Goal: Transaction & Acquisition: Purchase product/service

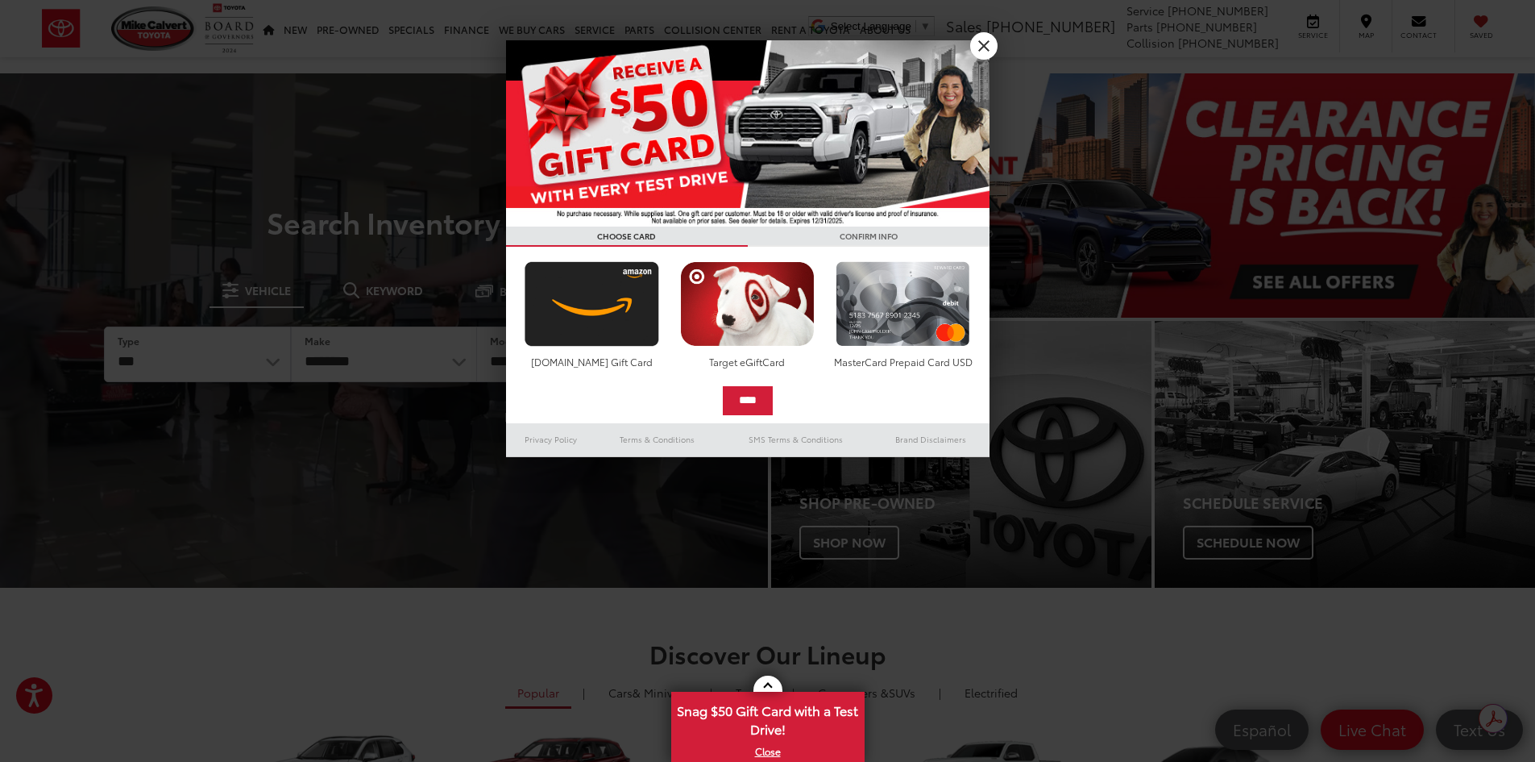
click at [641, 102] on img at bounding box center [747, 133] width 483 height 186
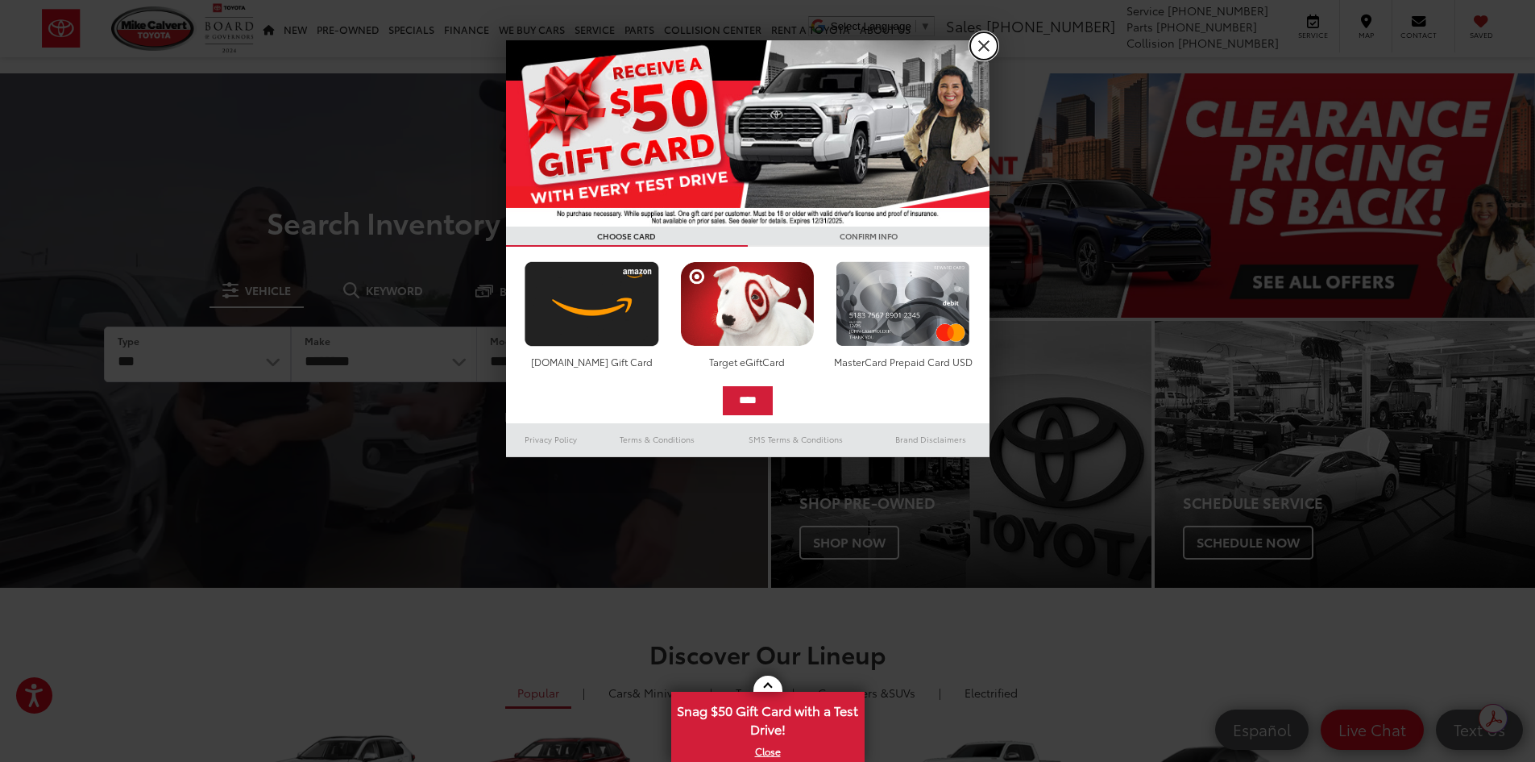
click at [989, 51] on link "X" at bounding box center [983, 45] width 27 height 27
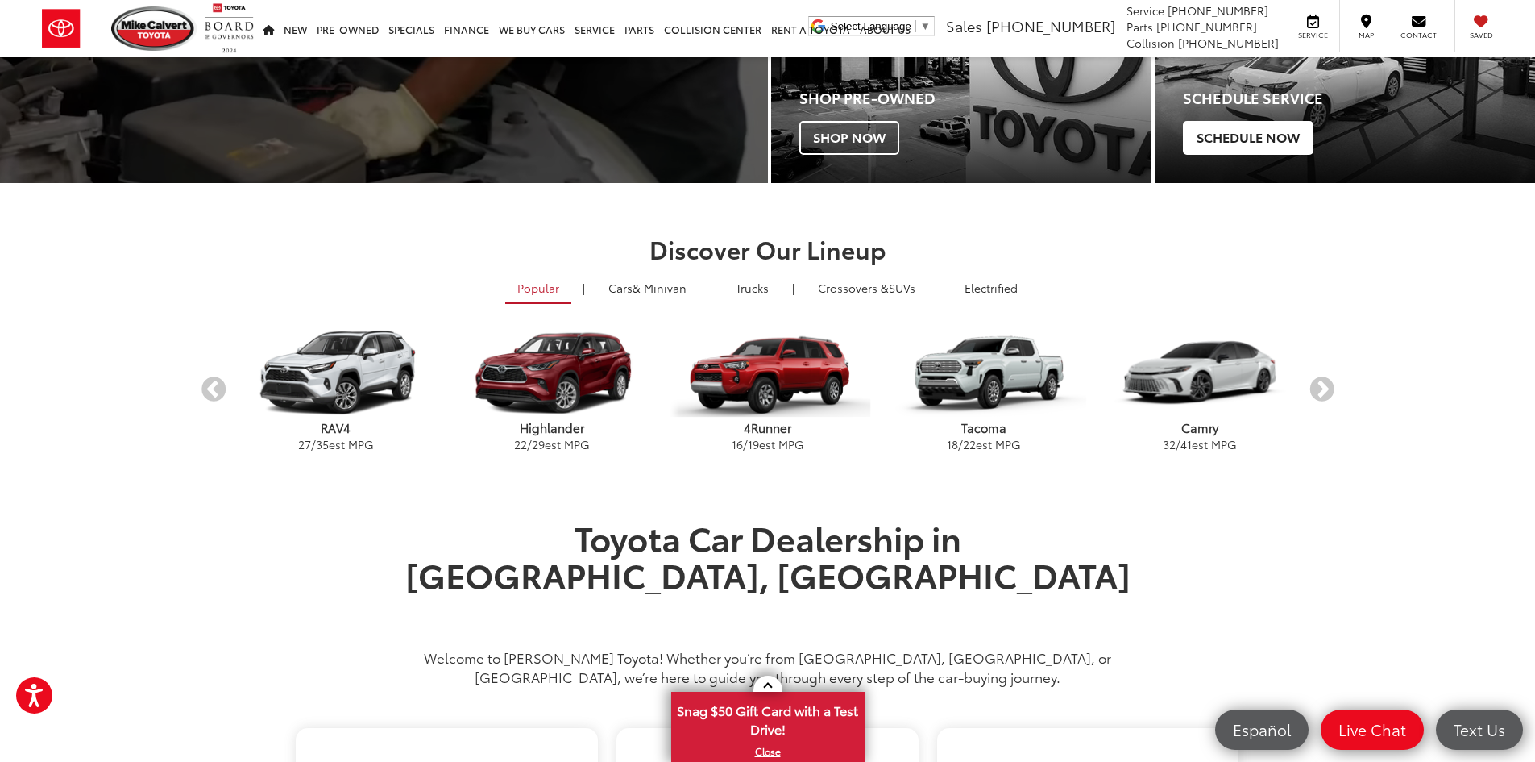
scroll to position [483, 0]
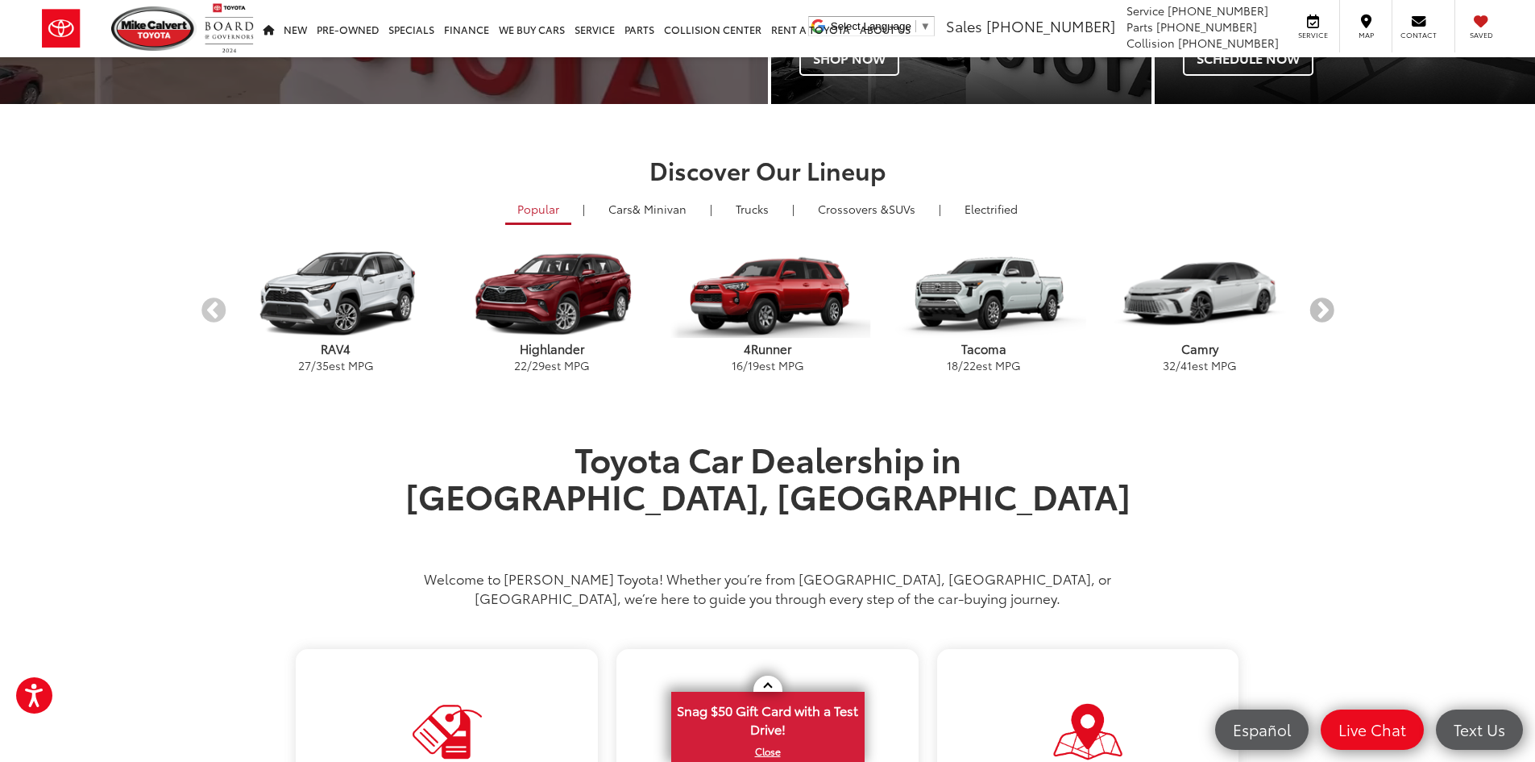
click at [1322, 313] on button "Next" at bounding box center [1322, 311] width 28 height 28
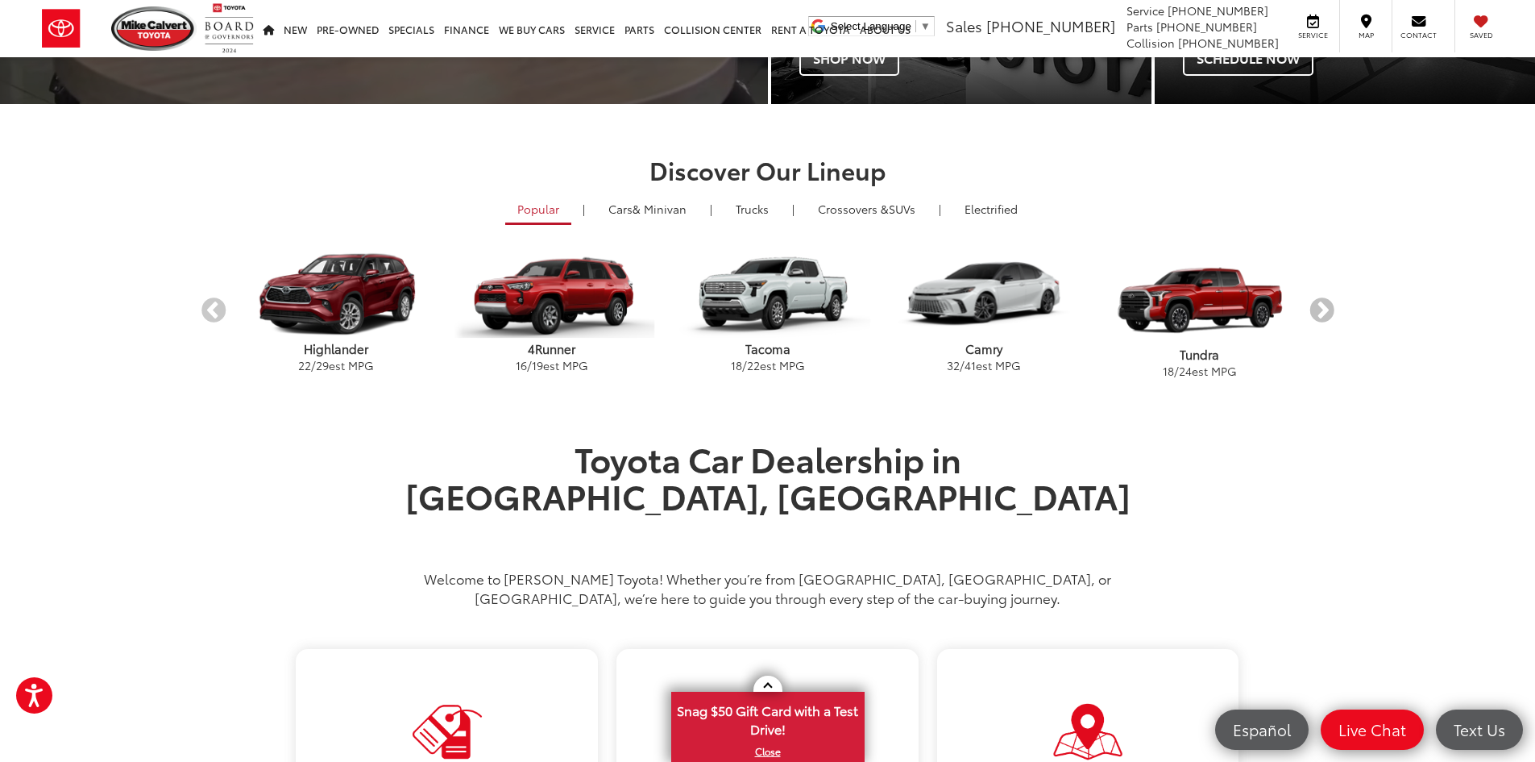
click at [1322, 313] on button "Next" at bounding box center [1322, 311] width 28 height 28
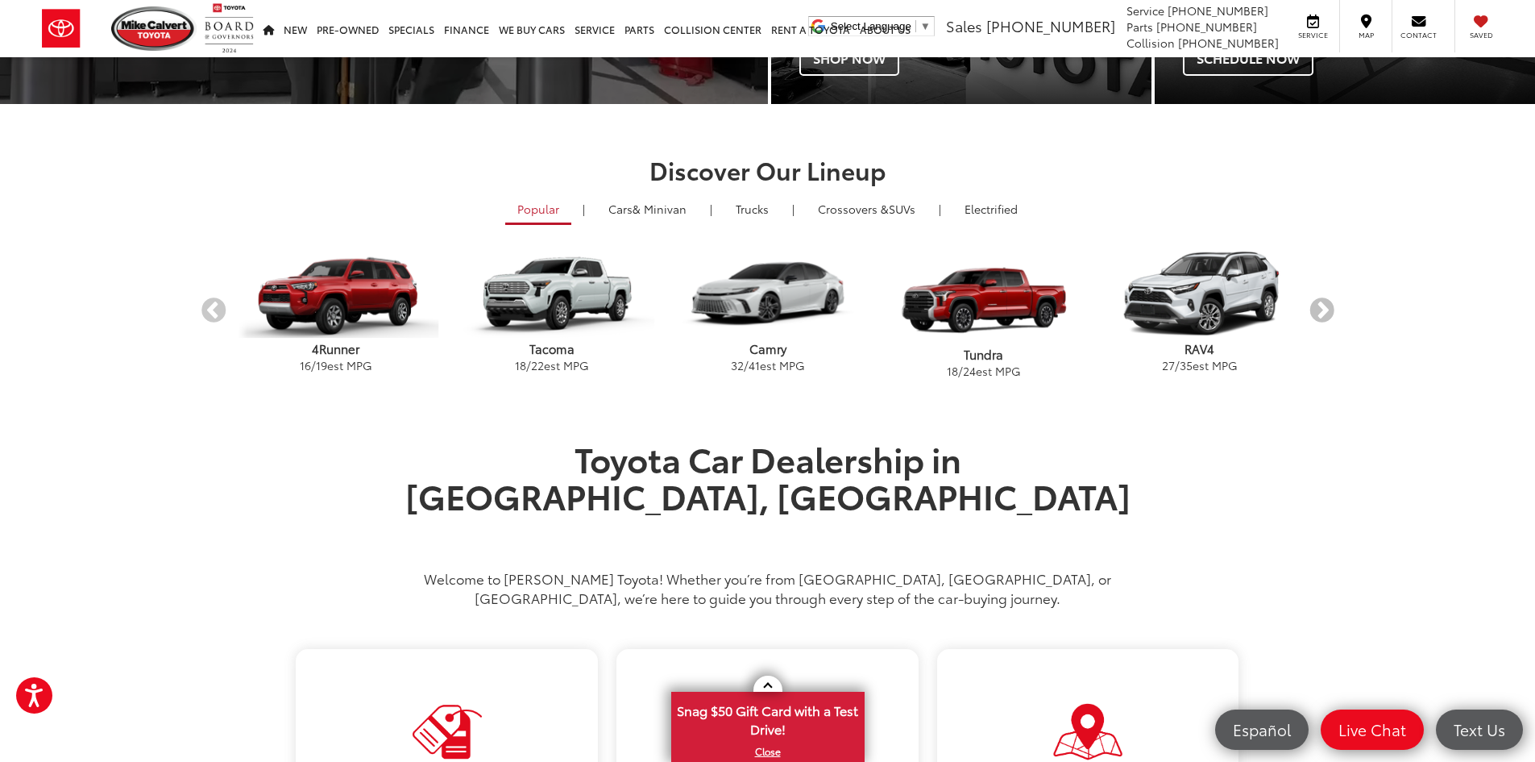
click at [1322, 313] on button "Next" at bounding box center [1322, 311] width 28 height 28
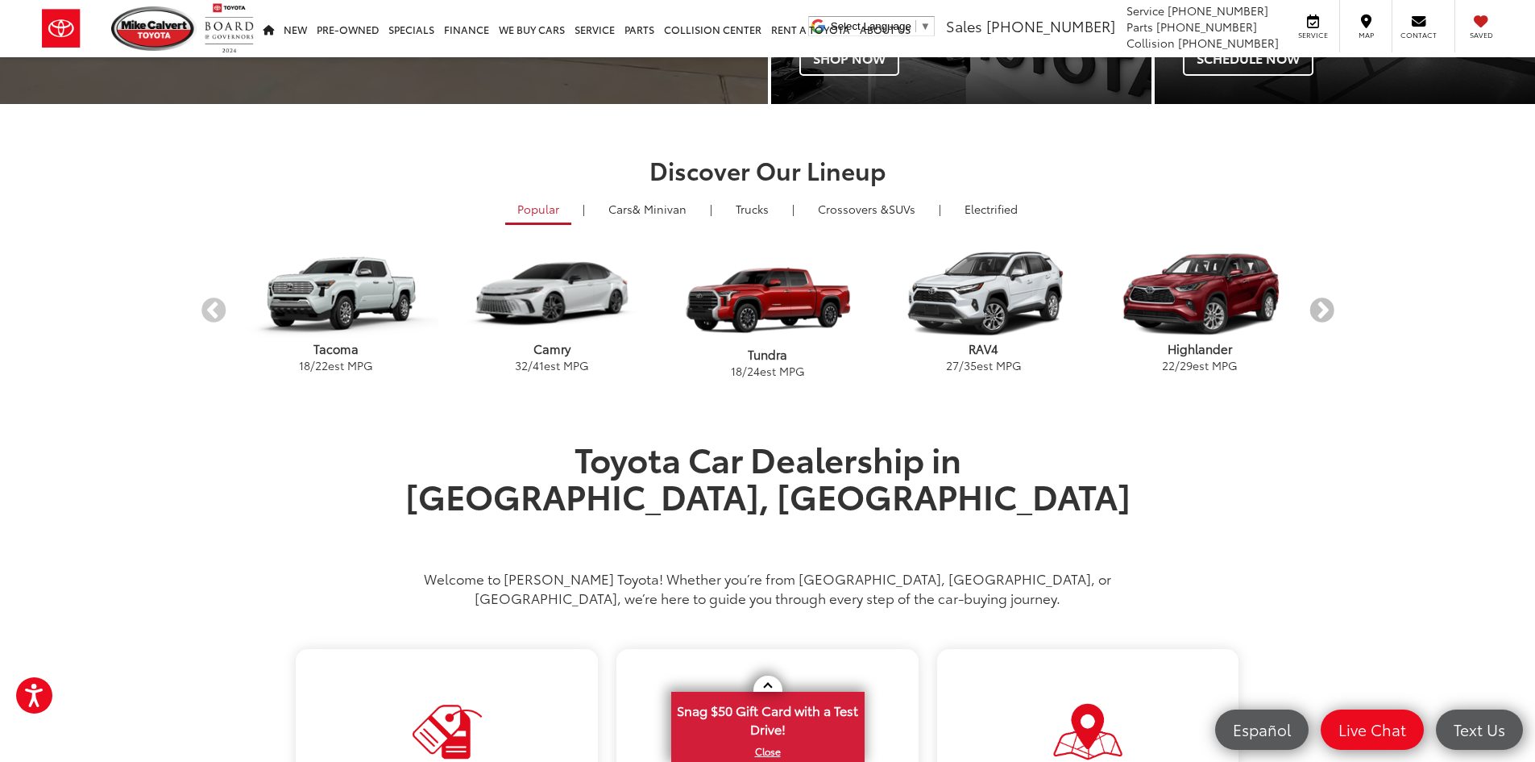
click at [1322, 313] on button "Next" at bounding box center [1322, 311] width 28 height 28
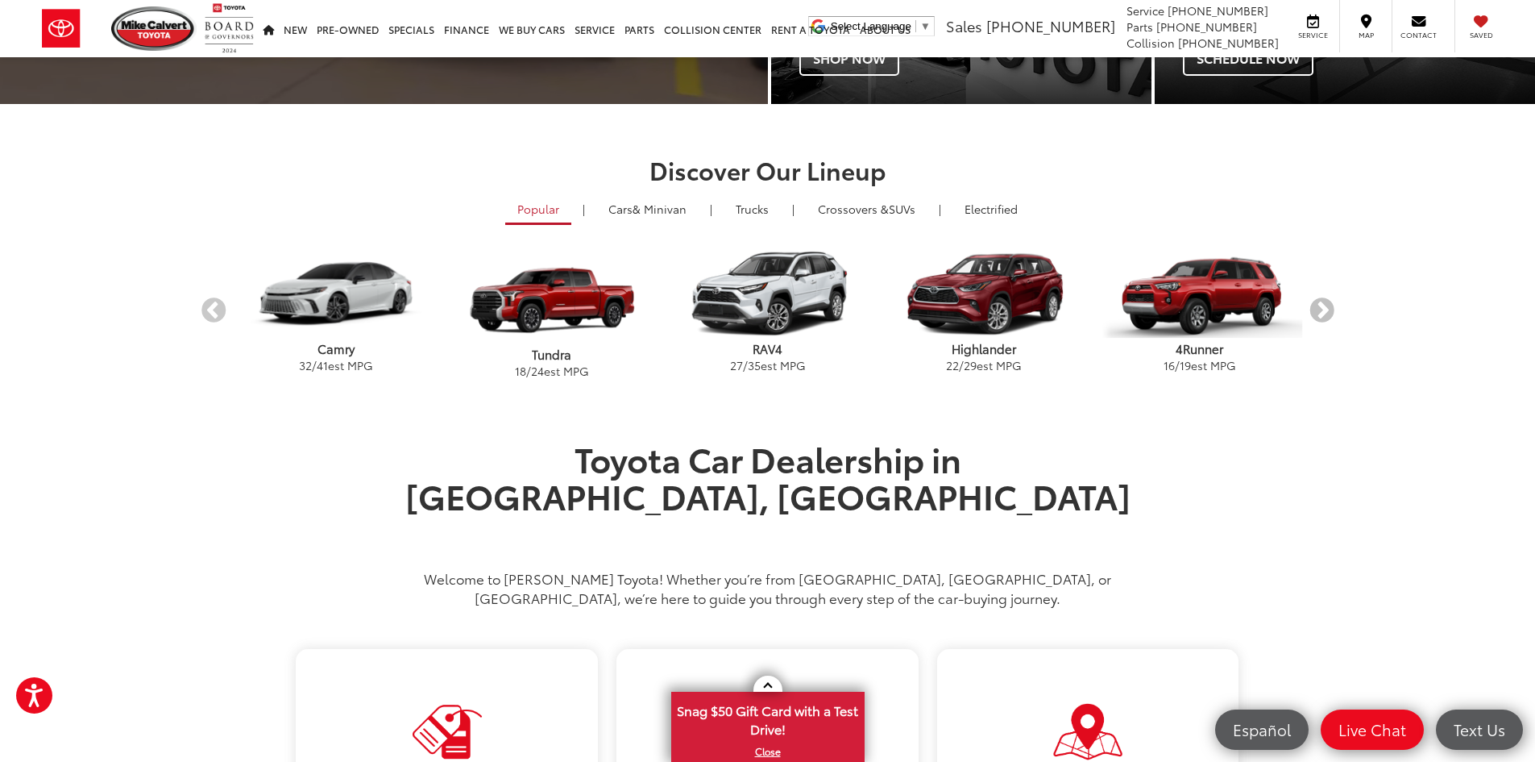
click at [1322, 313] on button "Next" at bounding box center [1322, 311] width 28 height 28
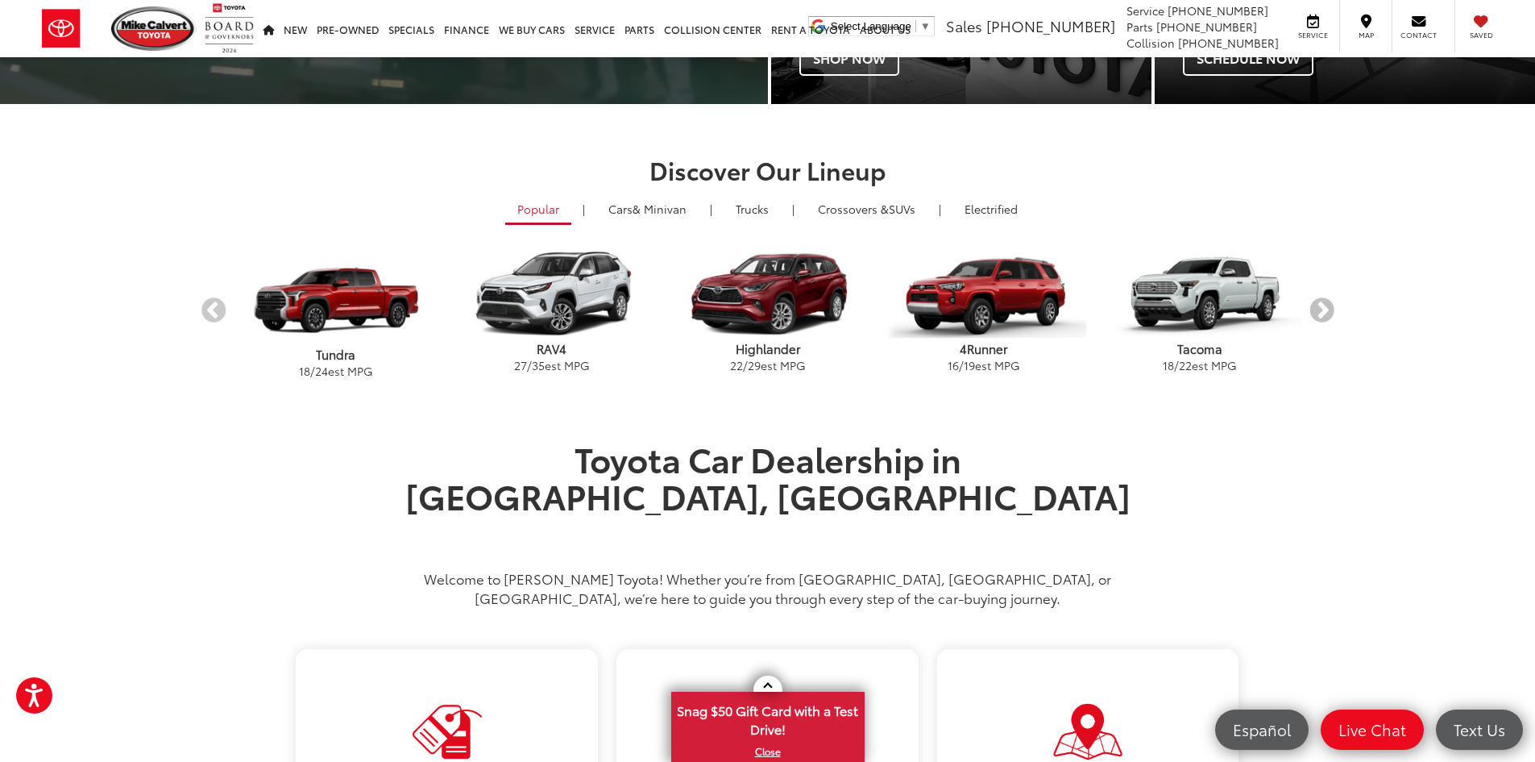
click at [1322, 313] on button "Next" at bounding box center [1322, 311] width 28 height 28
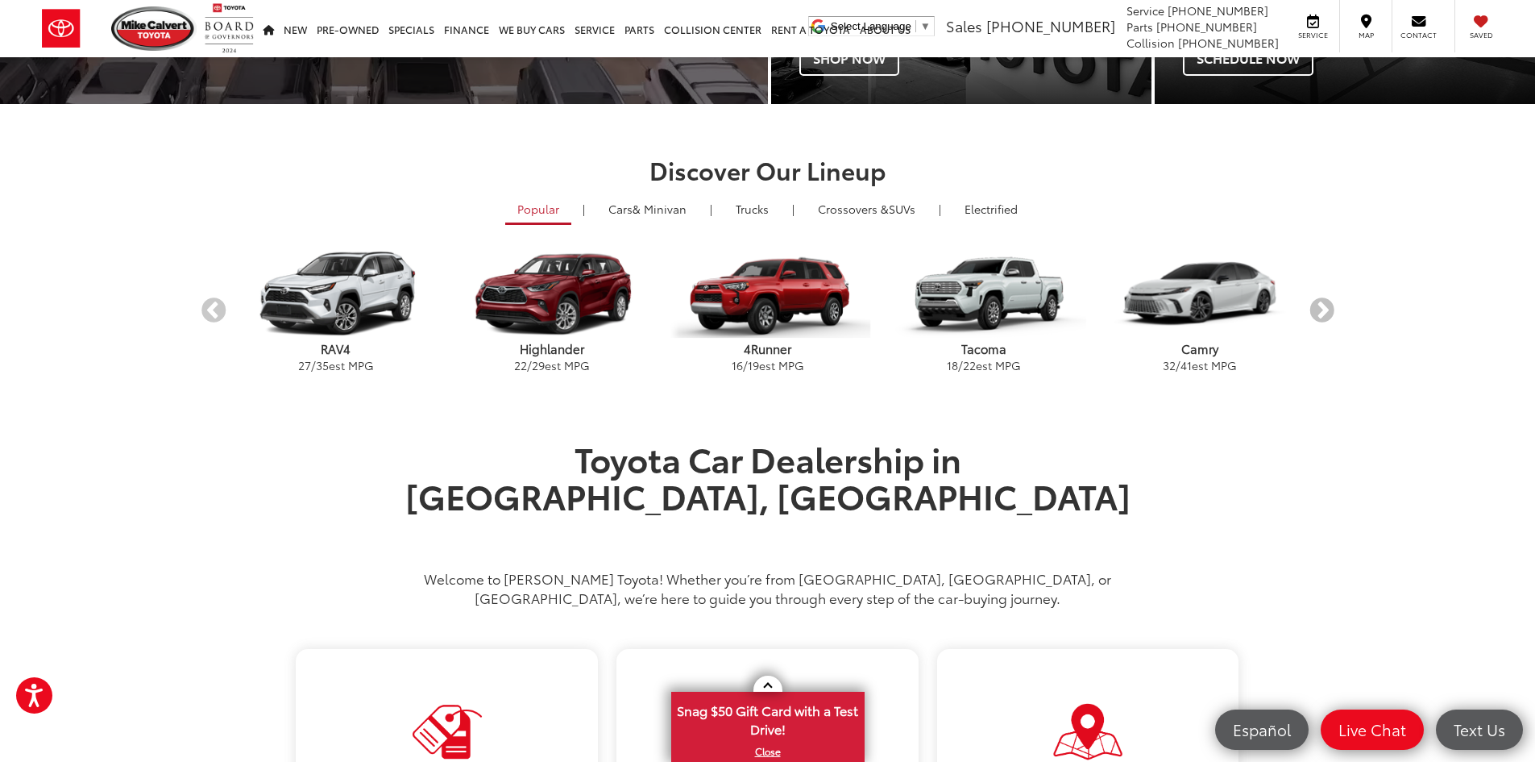
click at [1322, 313] on button "Next" at bounding box center [1322, 311] width 28 height 28
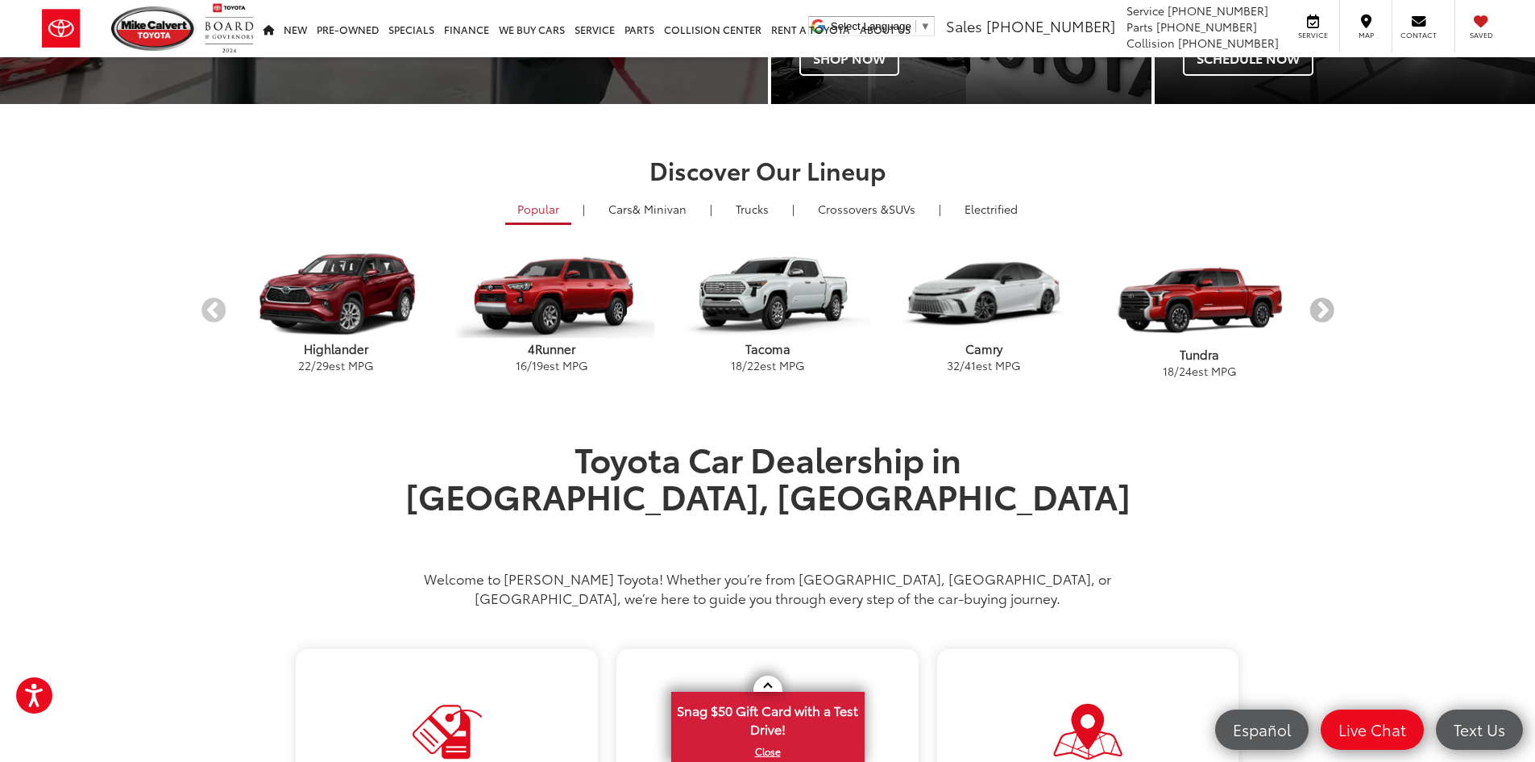
click at [1322, 313] on button "Next" at bounding box center [1322, 311] width 28 height 28
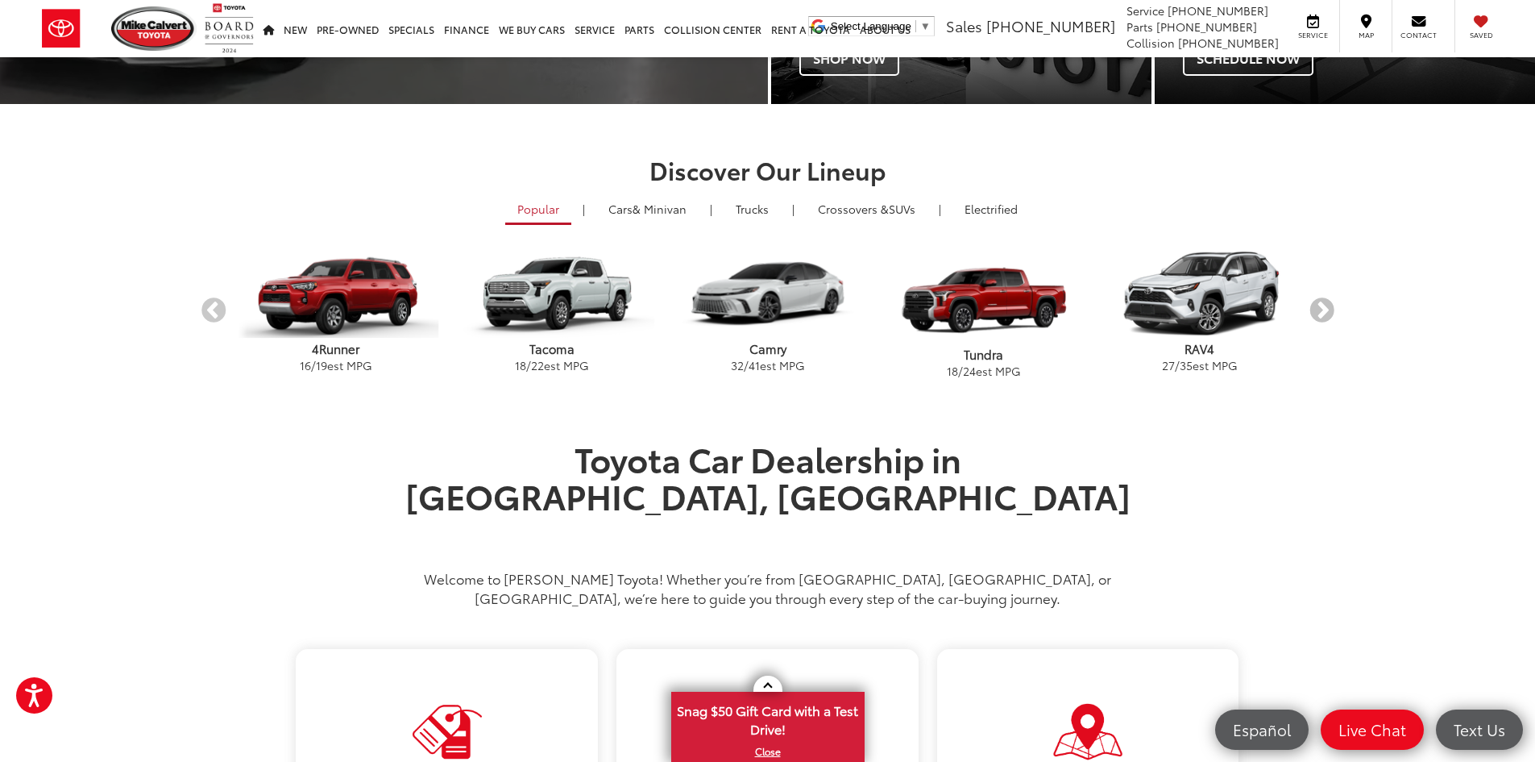
click at [1322, 313] on button "Next" at bounding box center [1322, 311] width 28 height 28
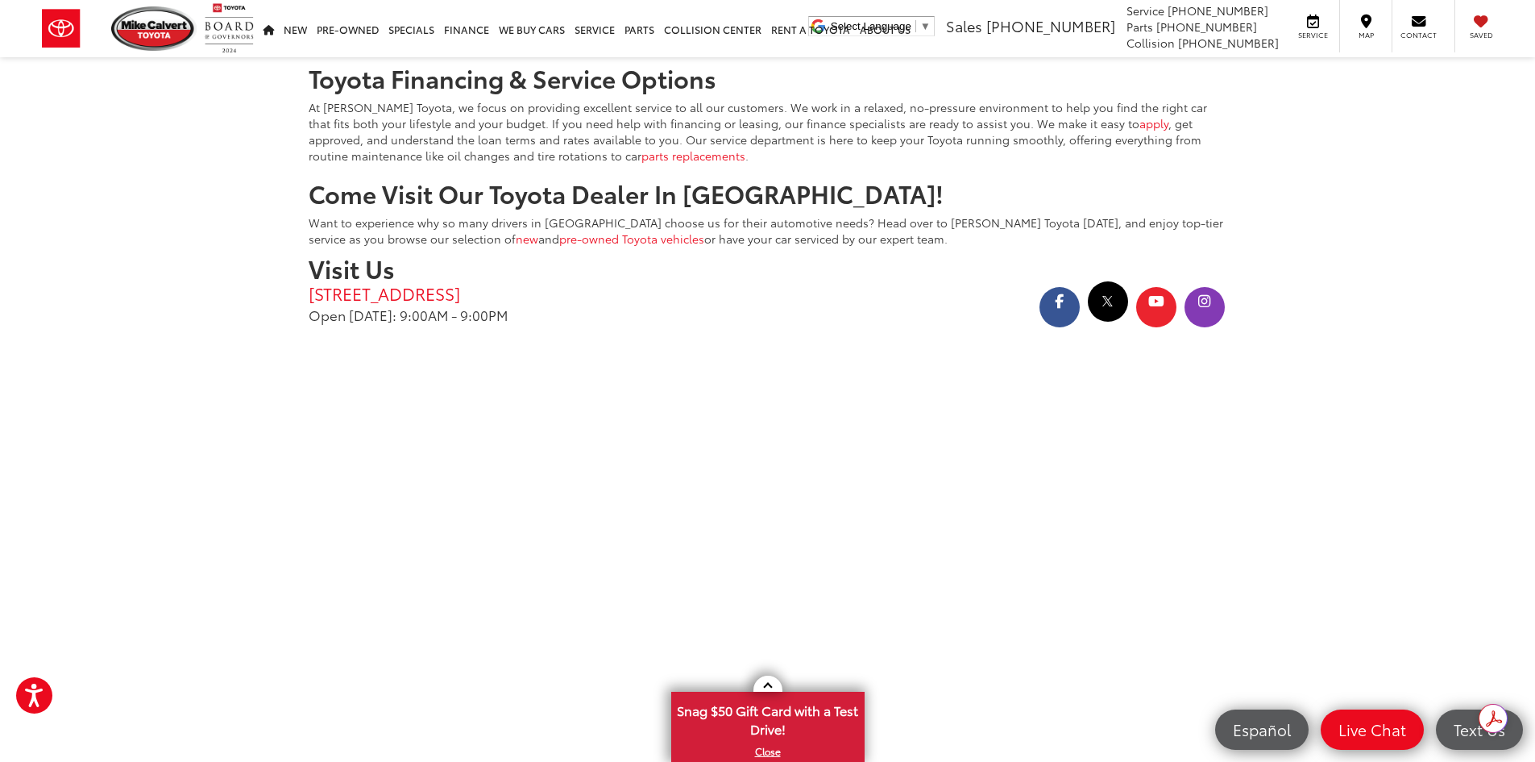
scroll to position [3309, 0]
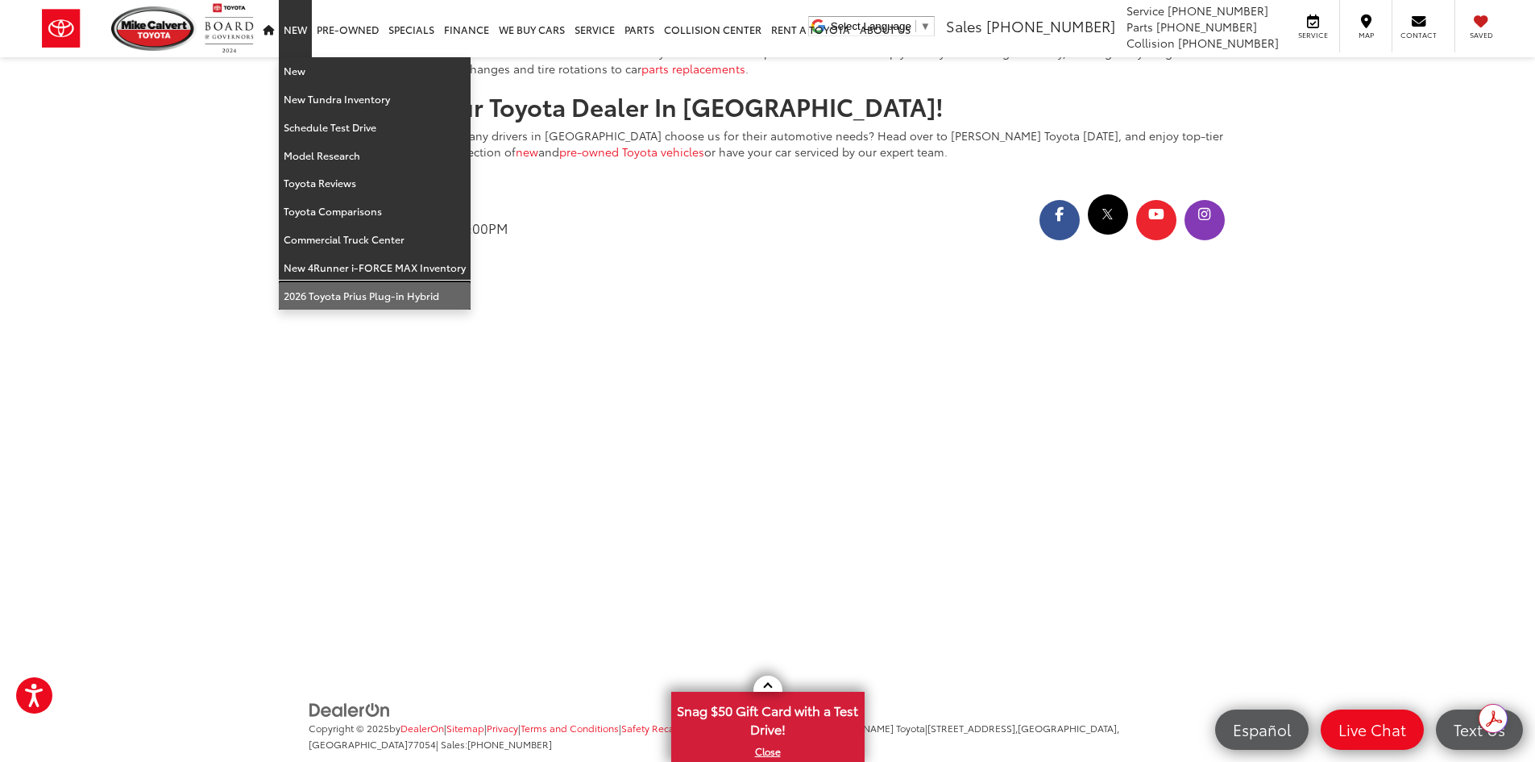
click at [322, 289] on link "2026 Toyota Prius Plug-in Hybrid" at bounding box center [375, 295] width 192 height 27
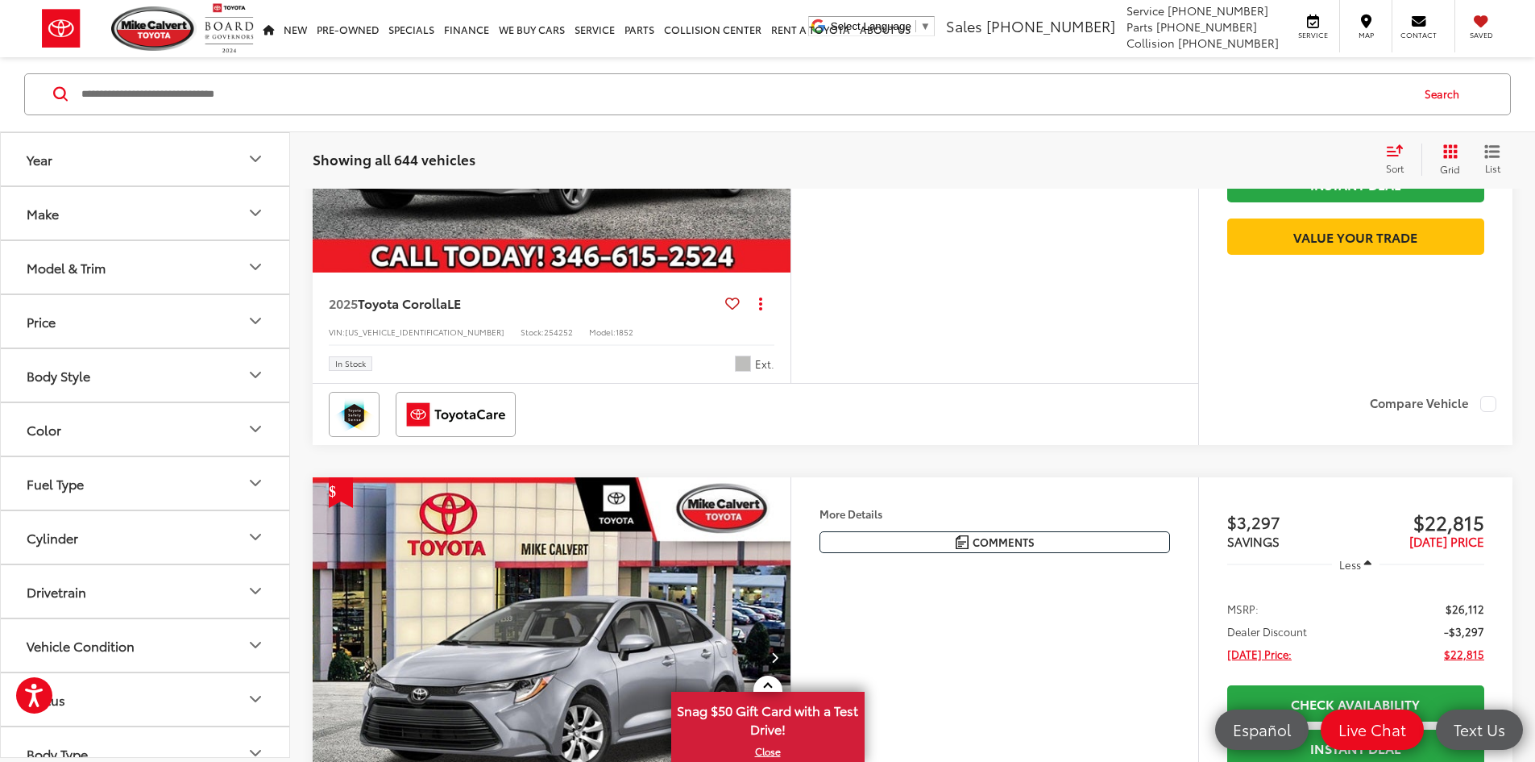
scroll to position [2401, 0]
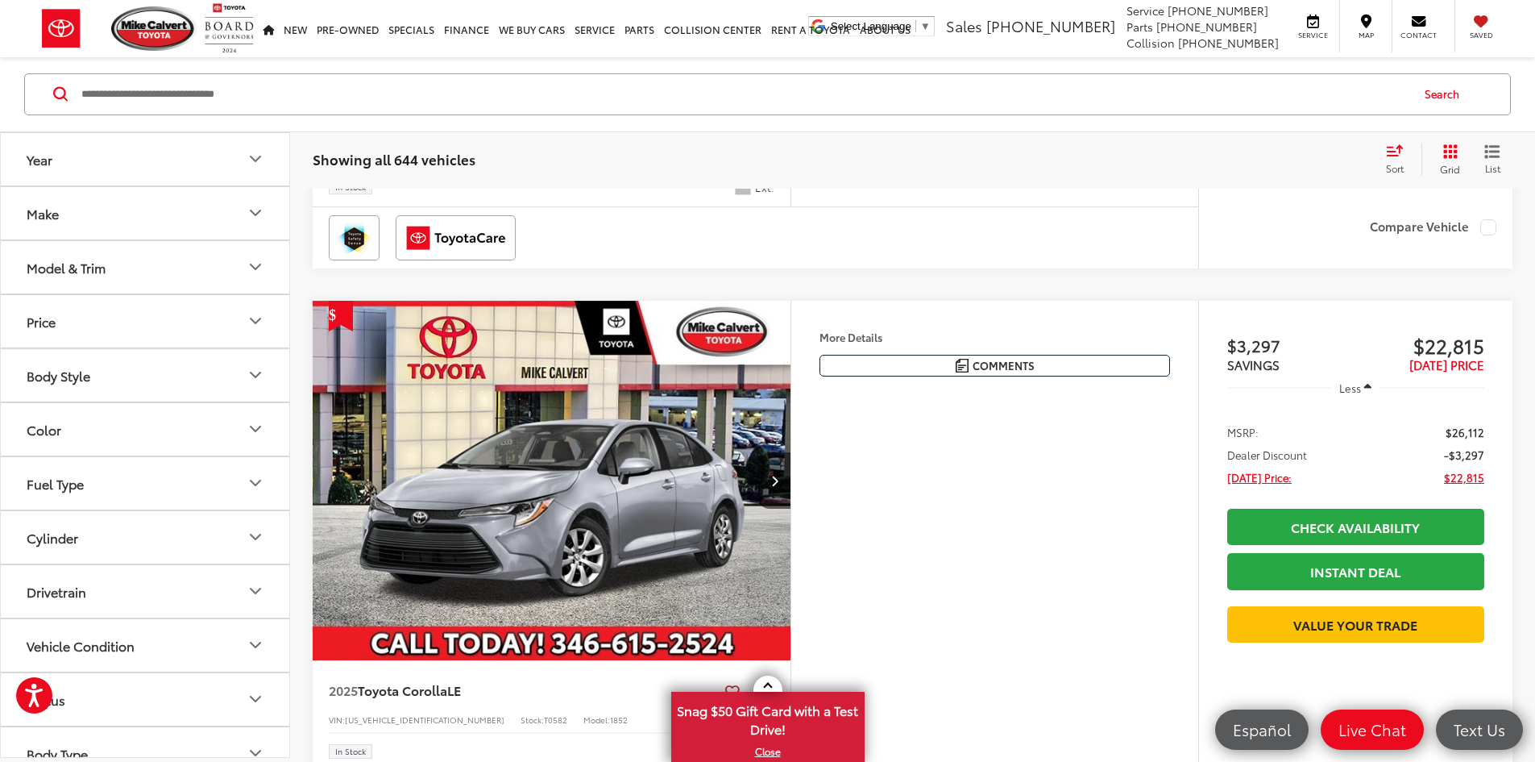
click at [243, 165] on button "Year" at bounding box center [146, 159] width 290 height 52
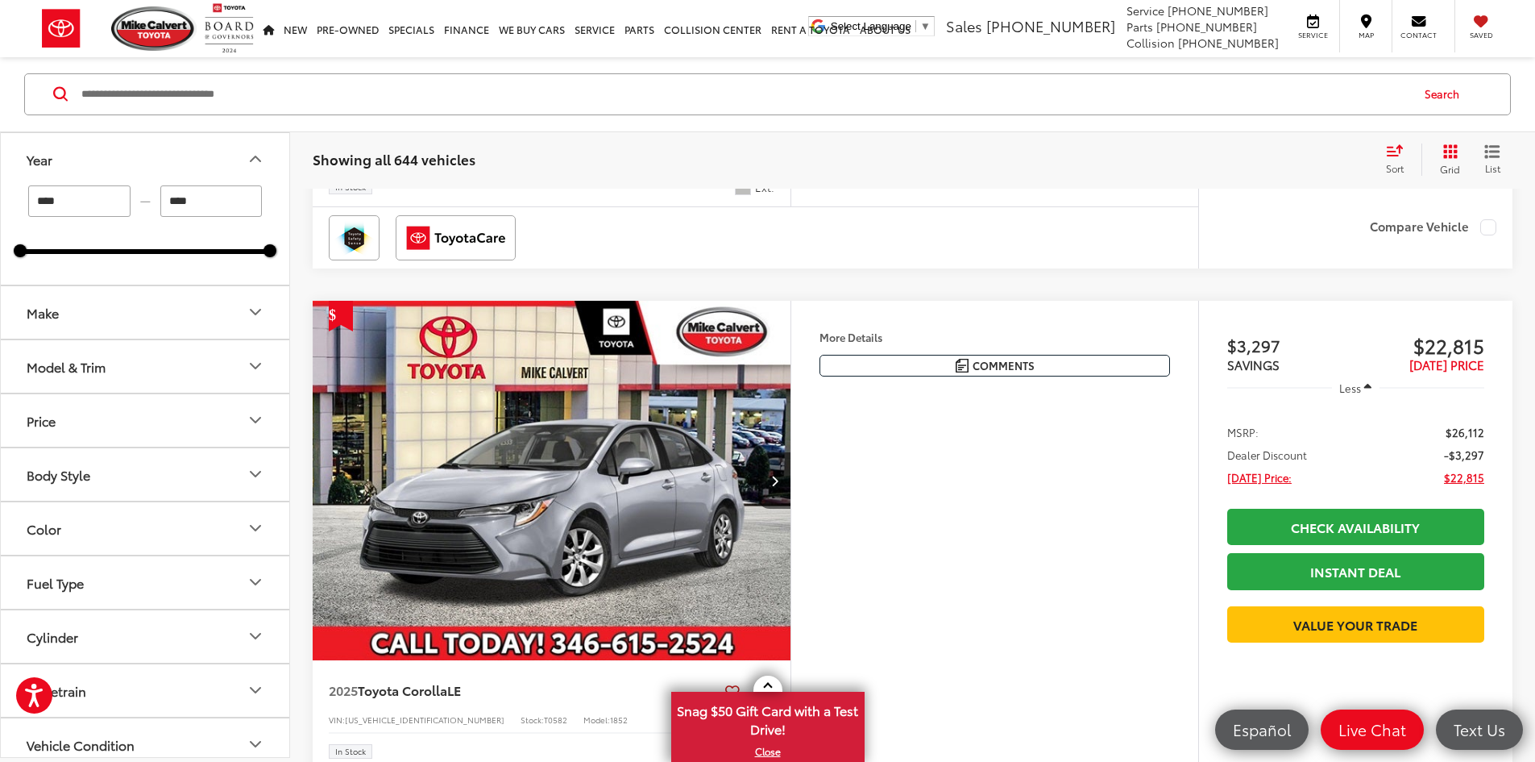
click at [205, 206] on input "****" at bounding box center [211, 200] width 102 height 31
type input "****"
click at [190, 306] on button "Make" at bounding box center [146, 312] width 290 height 52
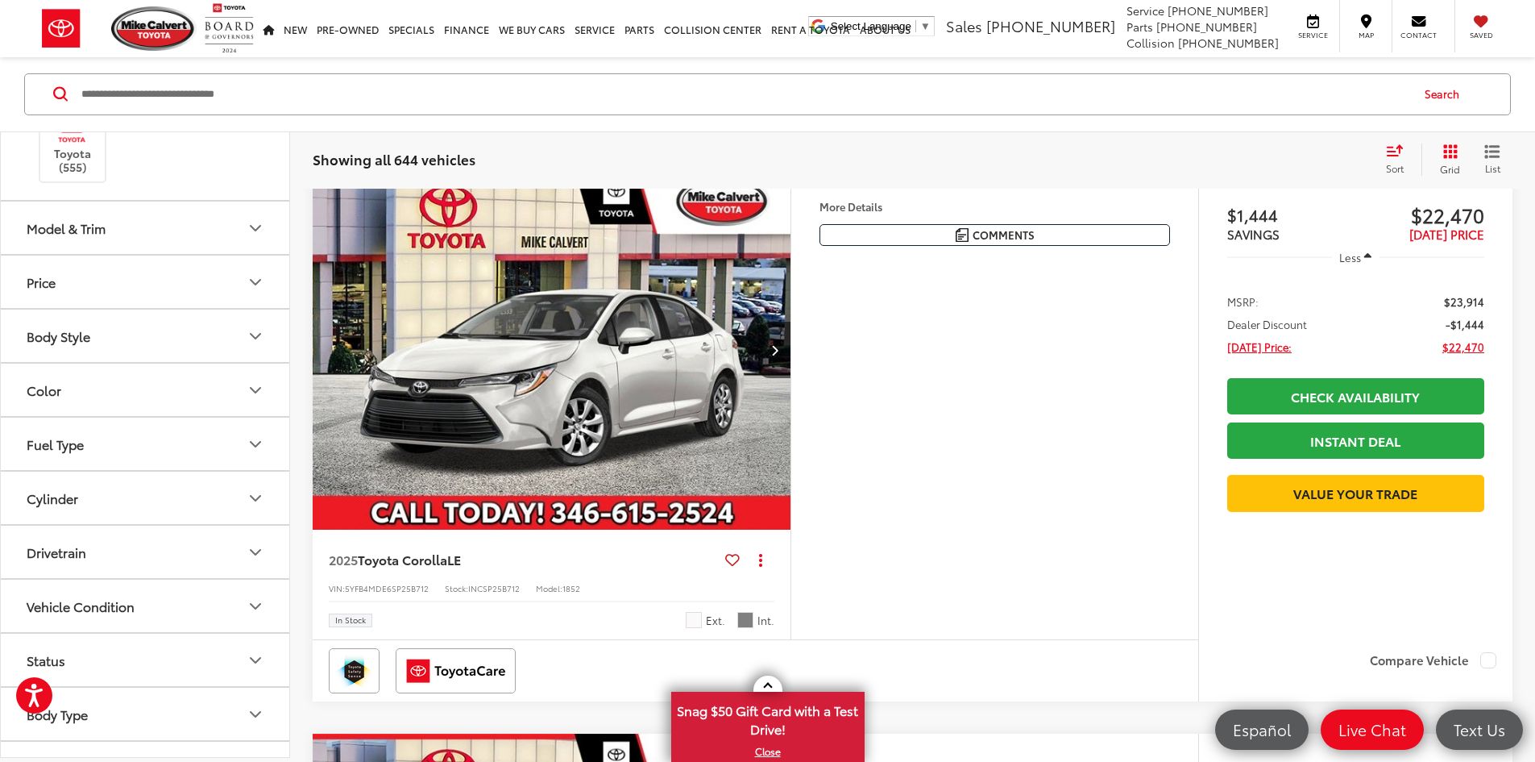
scroll to position [258, 0]
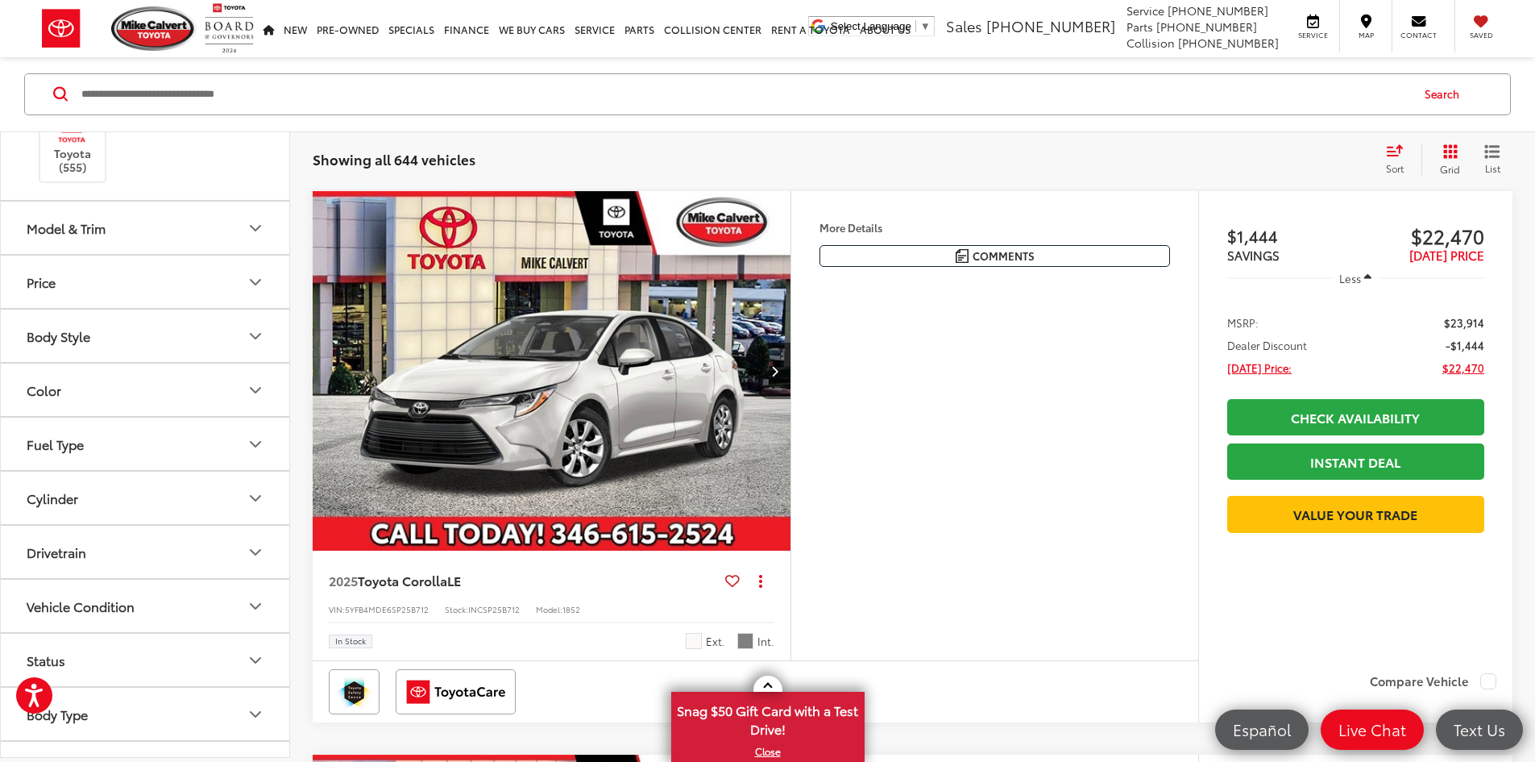
click at [77, 150] on label "Toyota (555)" at bounding box center [72, 141] width 65 height 65
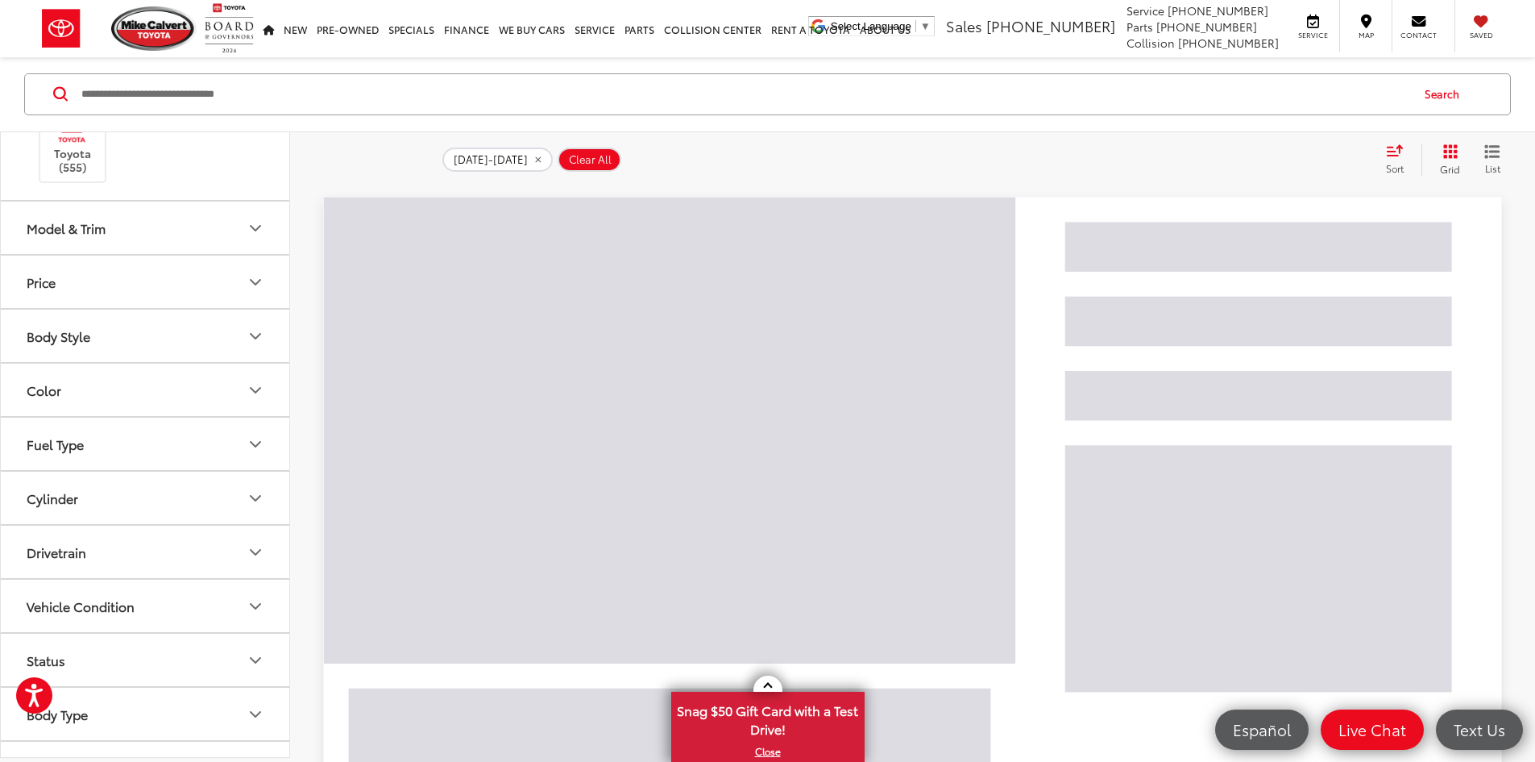
click at [154, 243] on button "Model & Trim" at bounding box center [146, 227] width 290 height 52
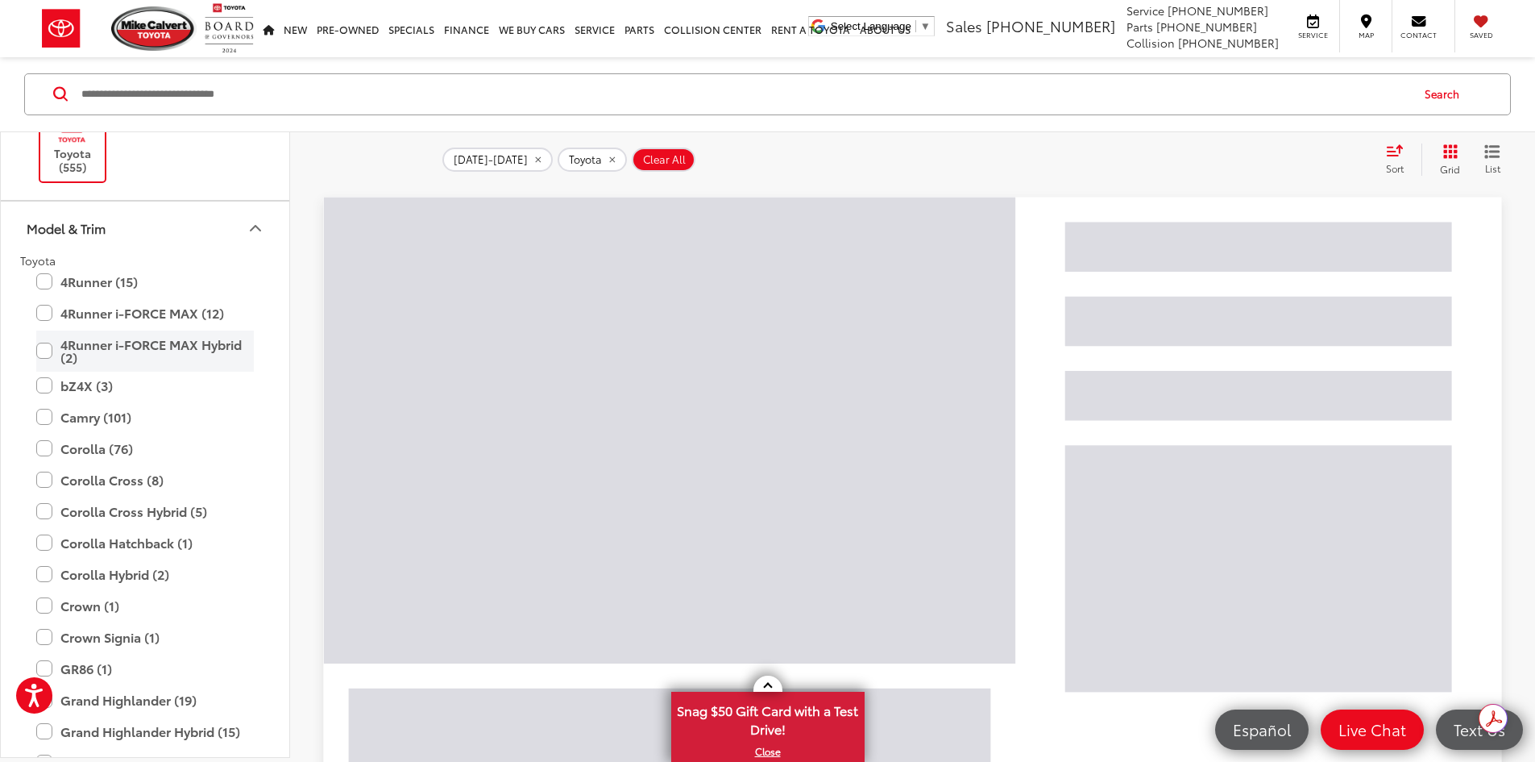
scroll to position [474, 0]
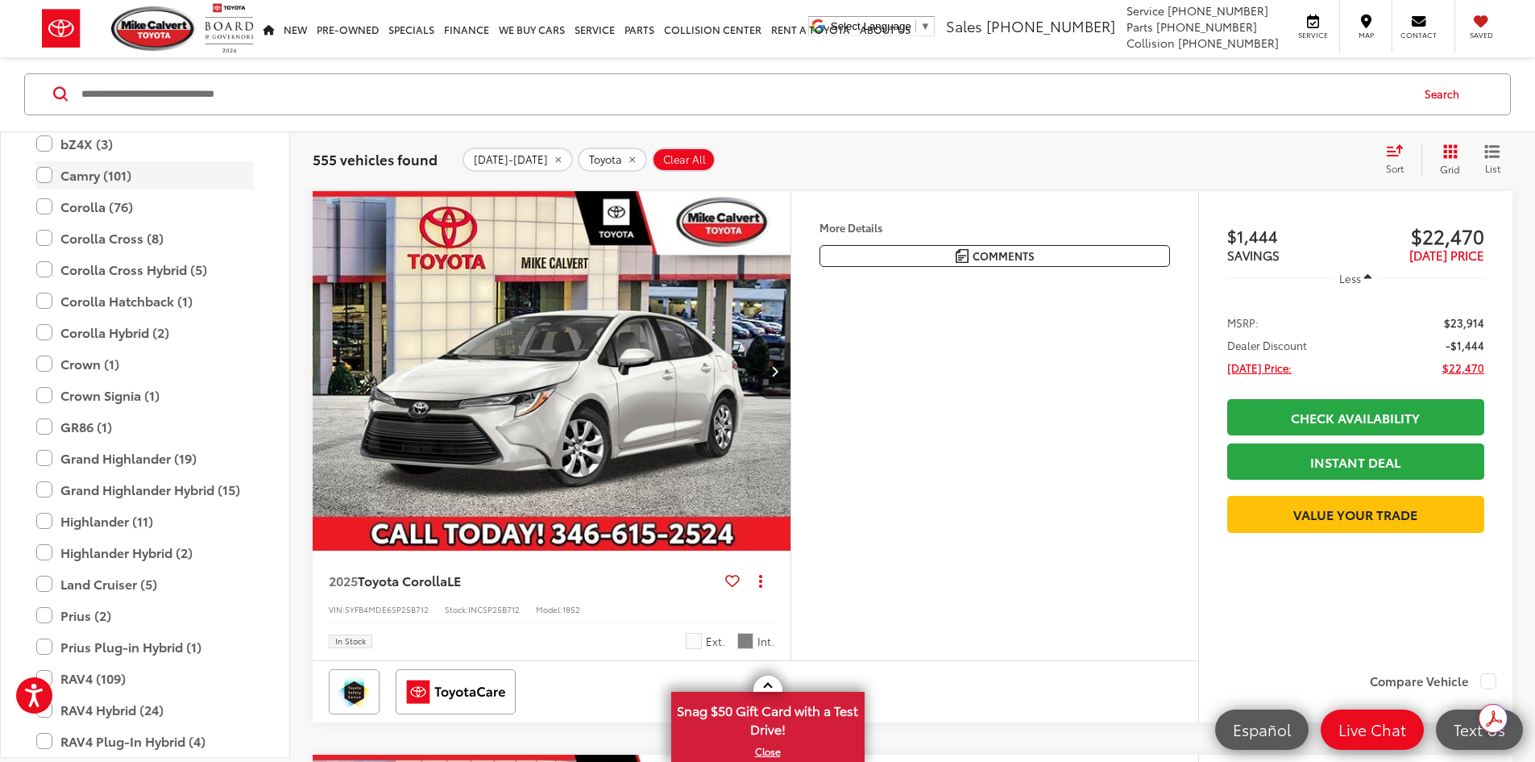
click at [46, 180] on label "Camry (101)" at bounding box center [145, 175] width 218 height 28
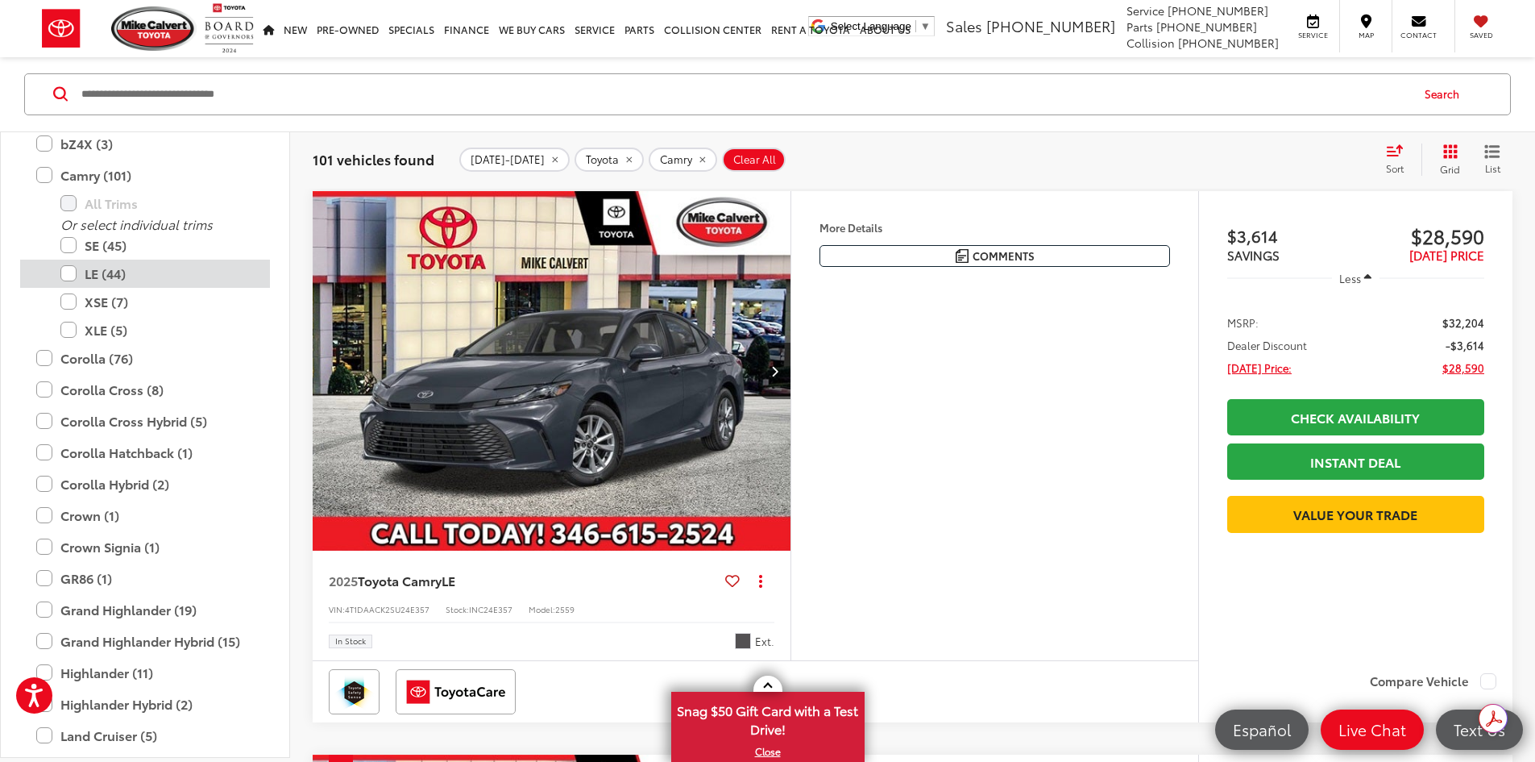
drag, startPoint x: 72, startPoint y: 246, endPoint x: 207, endPoint y: 260, distance: 136.2
click at [72, 246] on label "SE (45)" at bounding box center [156, 245] width 193 height 28
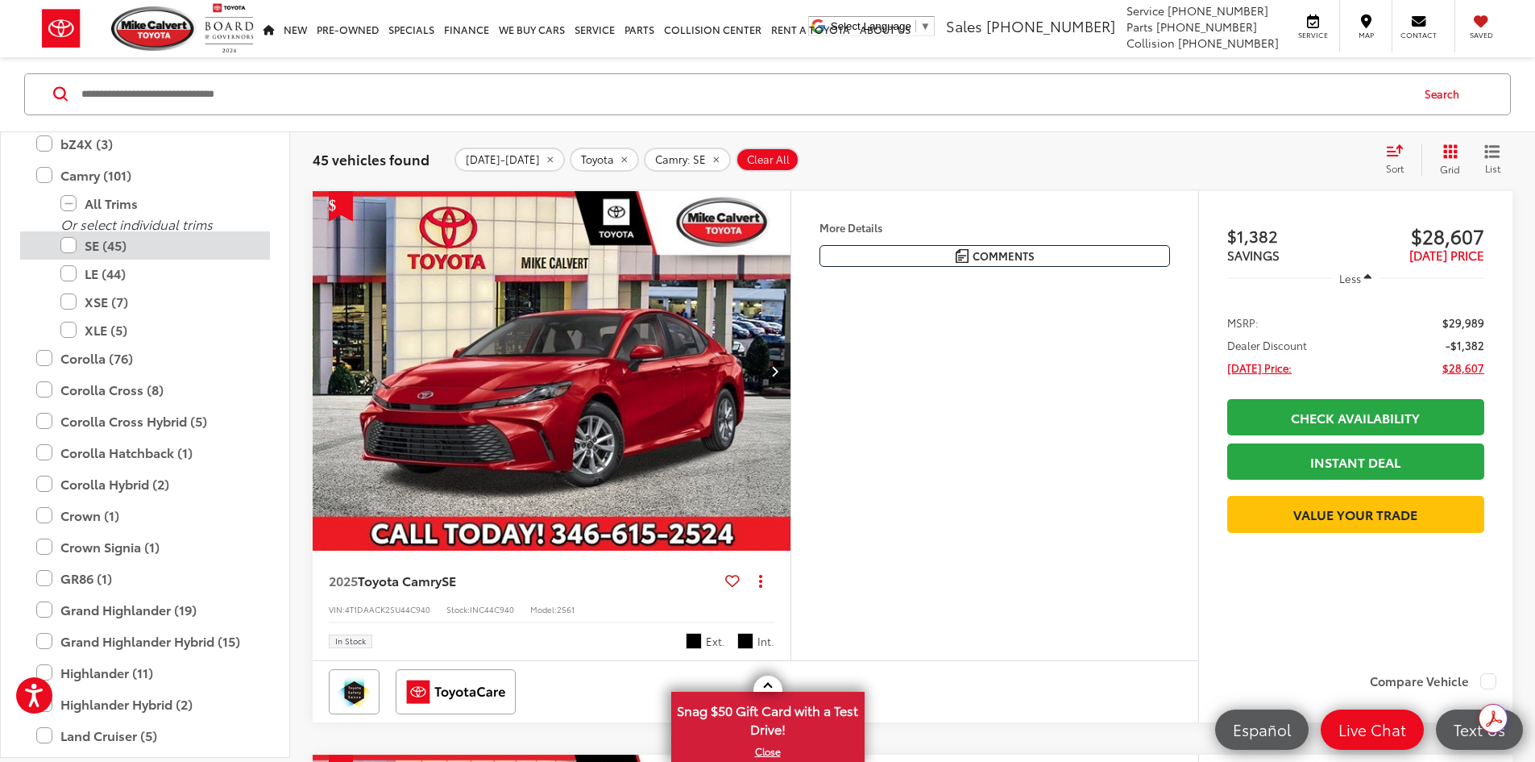
click at [68, 243] on label "SE (45)" at bounding box center [156, 245] width 193 height 28
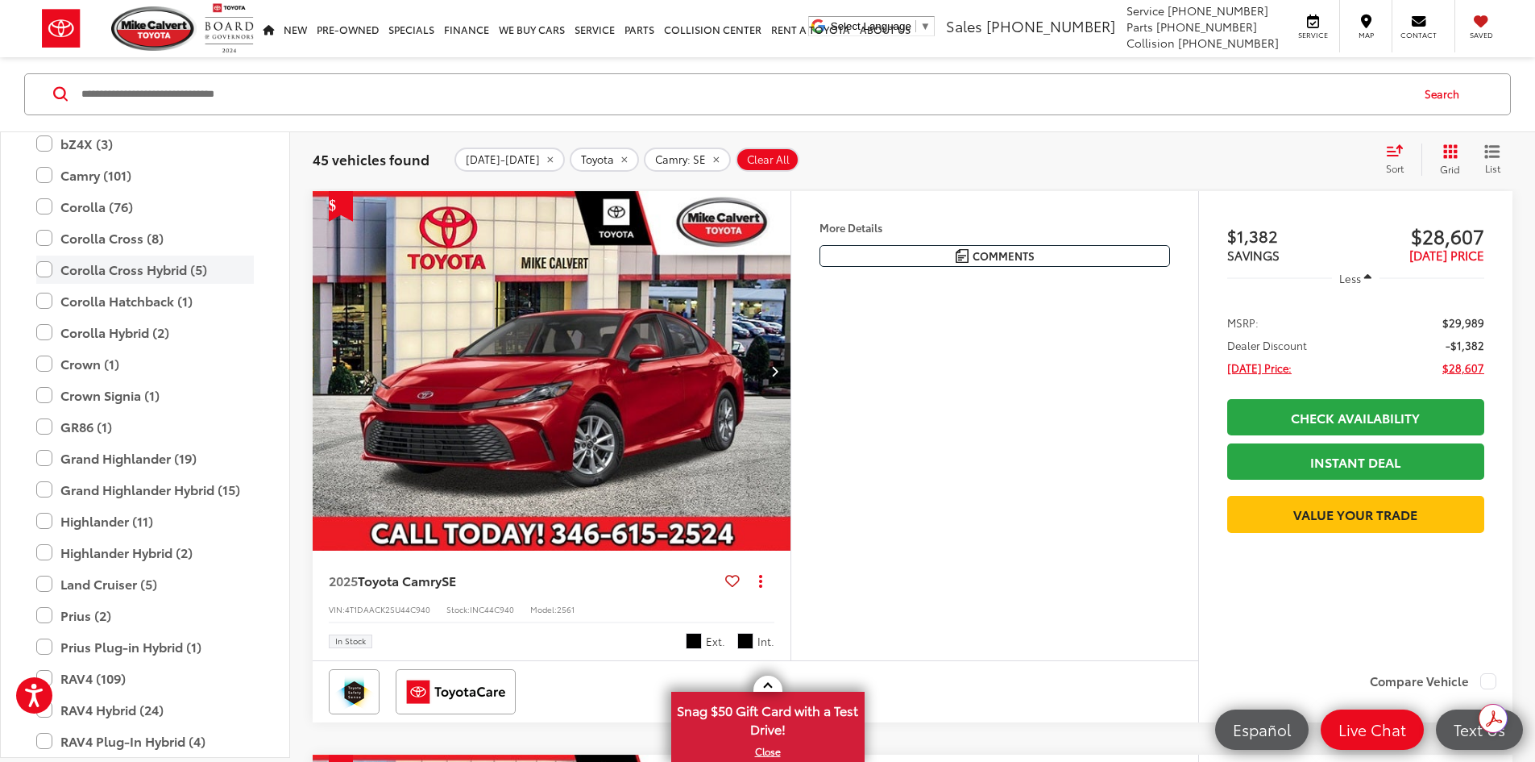
click at [0, 0] on label "LE (44)" at bounding box center [0, 0] width 0 height 0
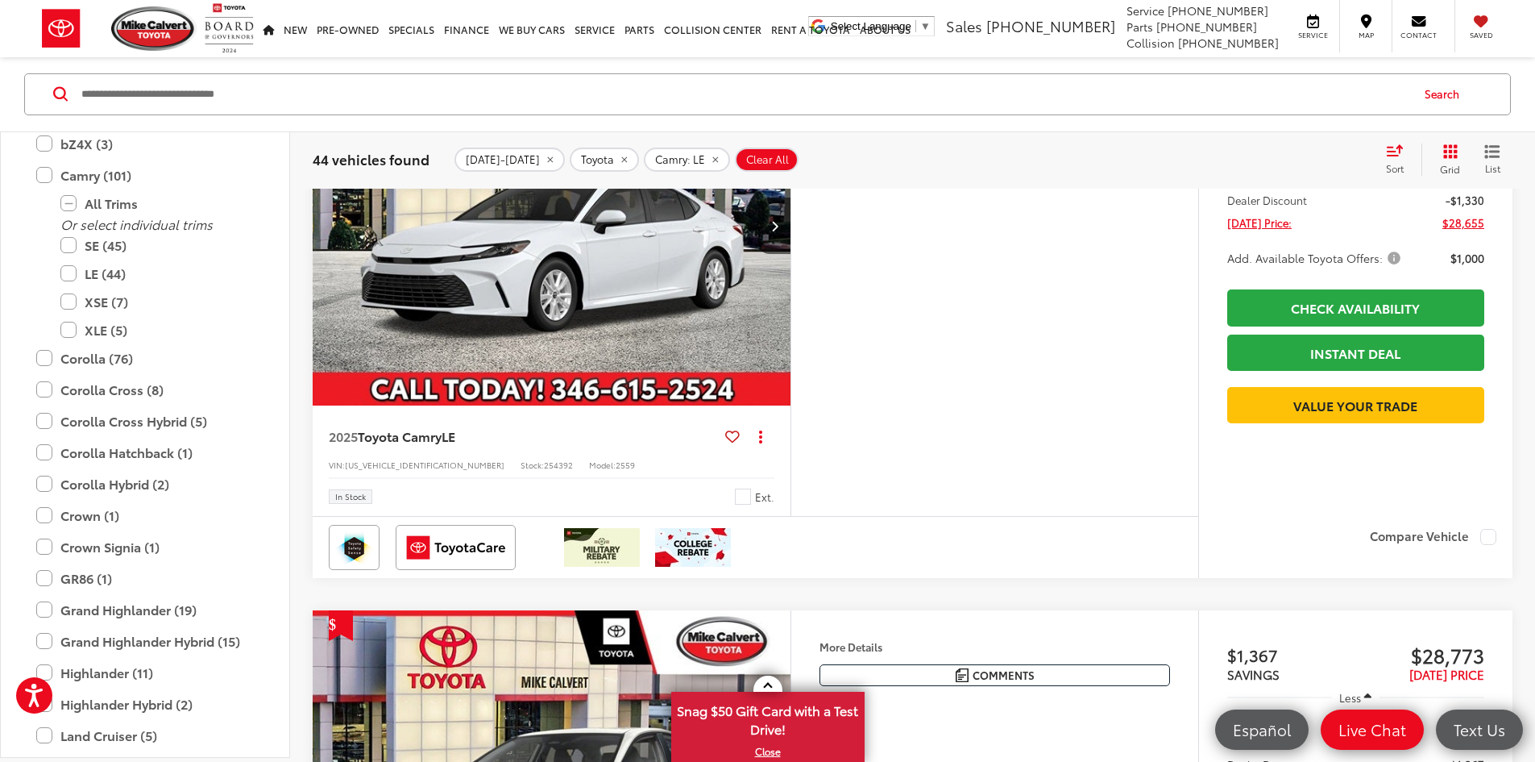
scroll to position [967, 0]
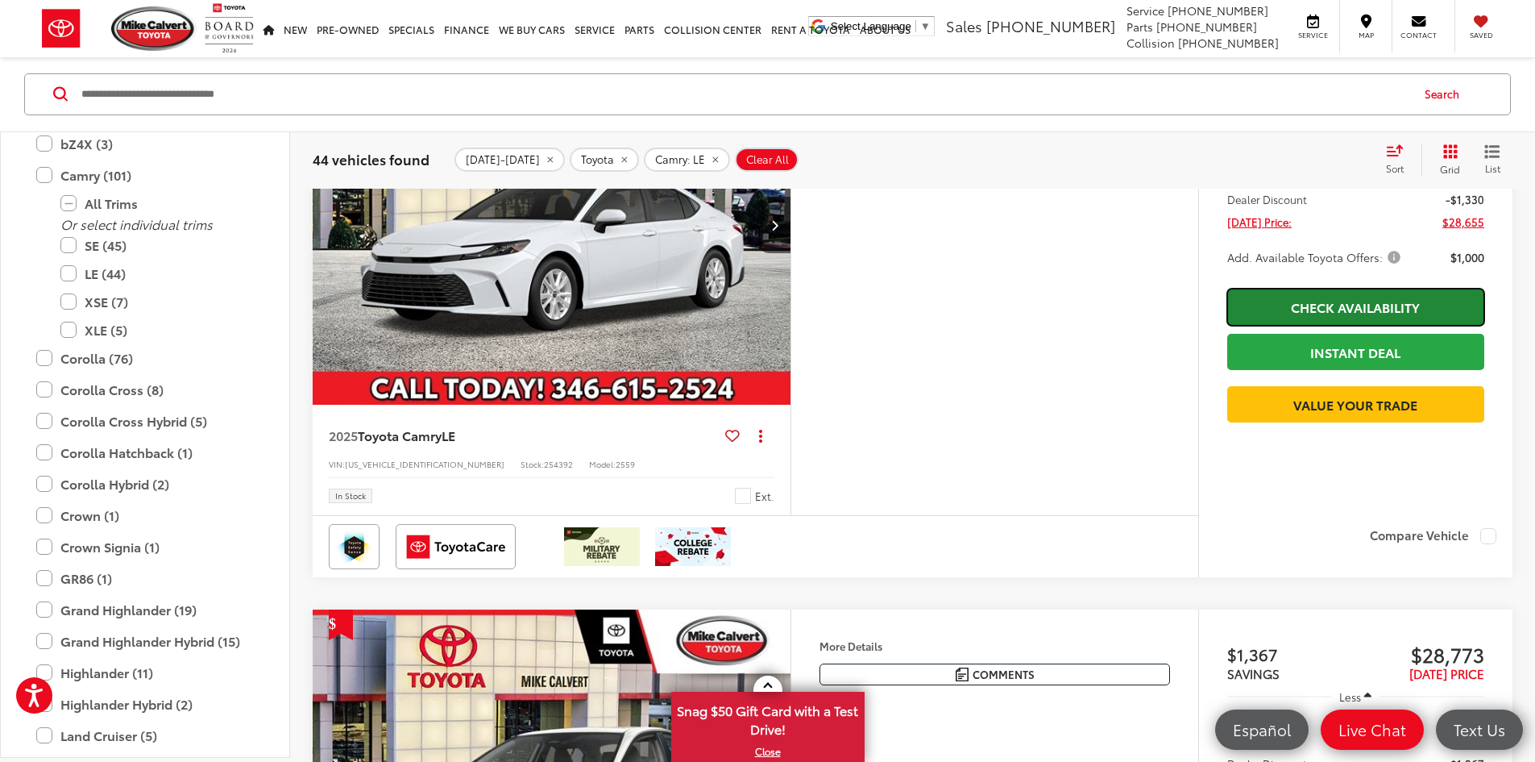
click at [1294, 325] on link "Check Availability" at bounding box center [1355, 306] width 257 height 36
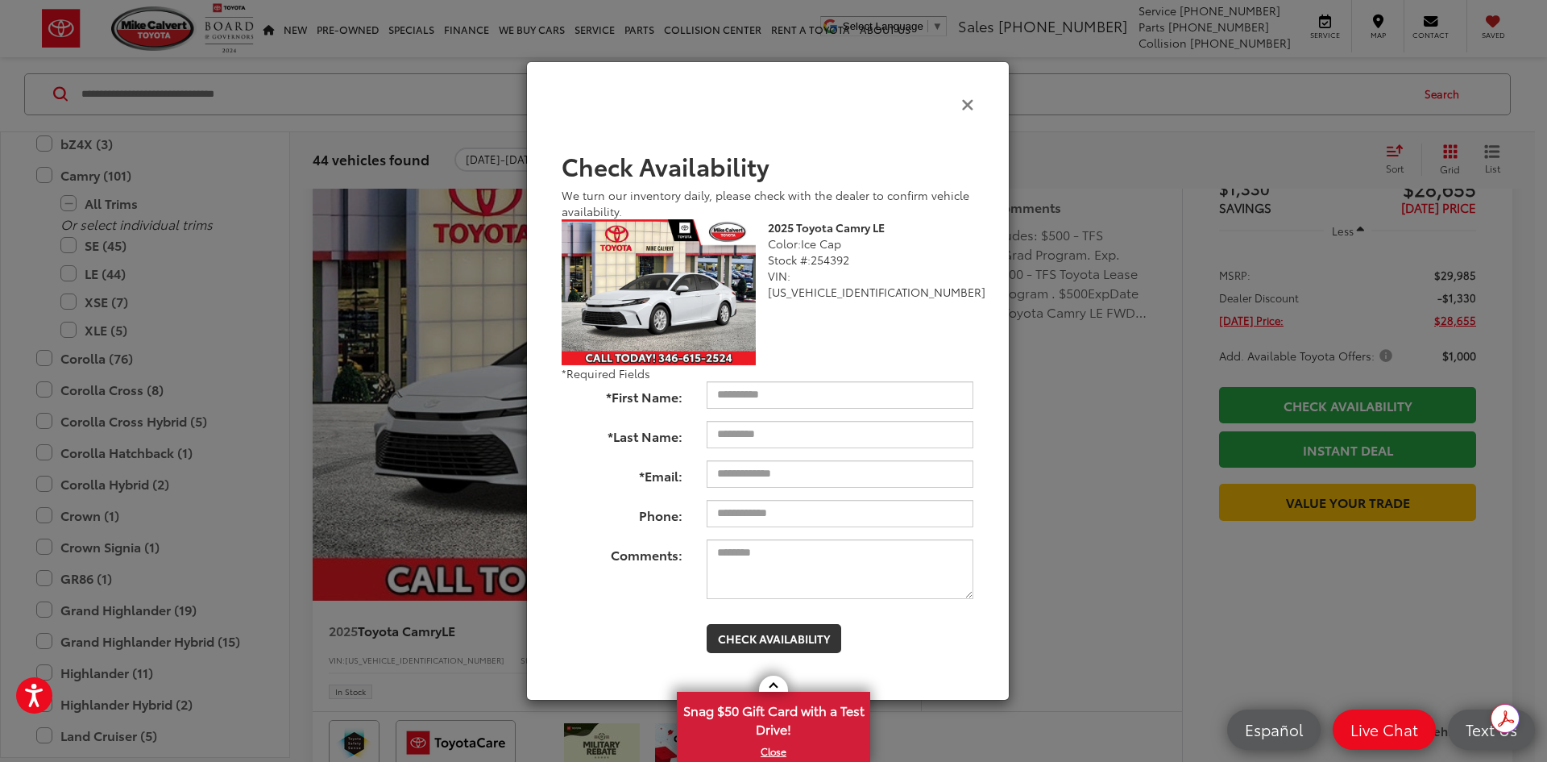
click at [971, 106] on icon "Close" at bounding box center [967, 103] width 13 height 17
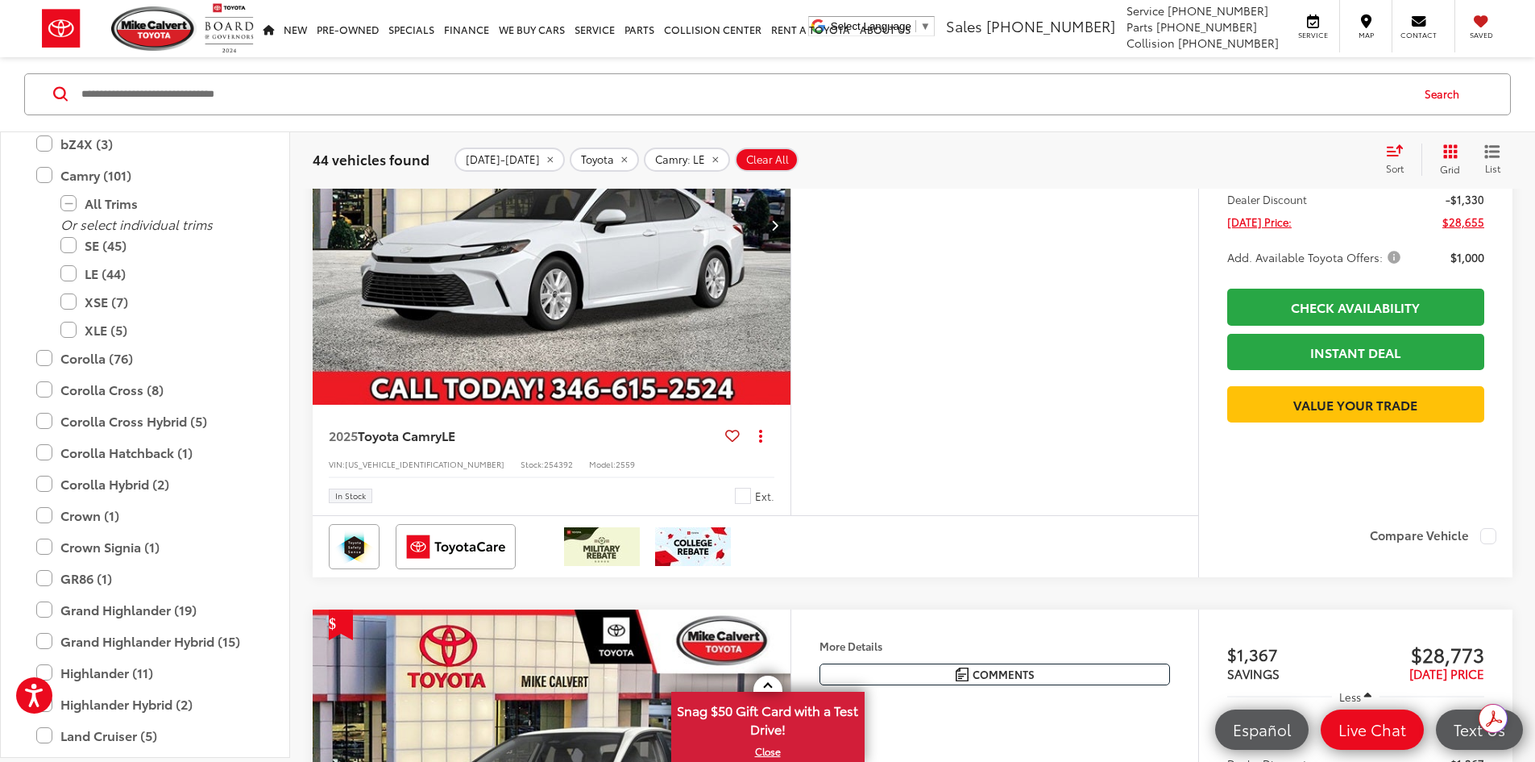
click at [778, 230] on icon "Next image" at bounding box center [774, 224] width 7 height 11
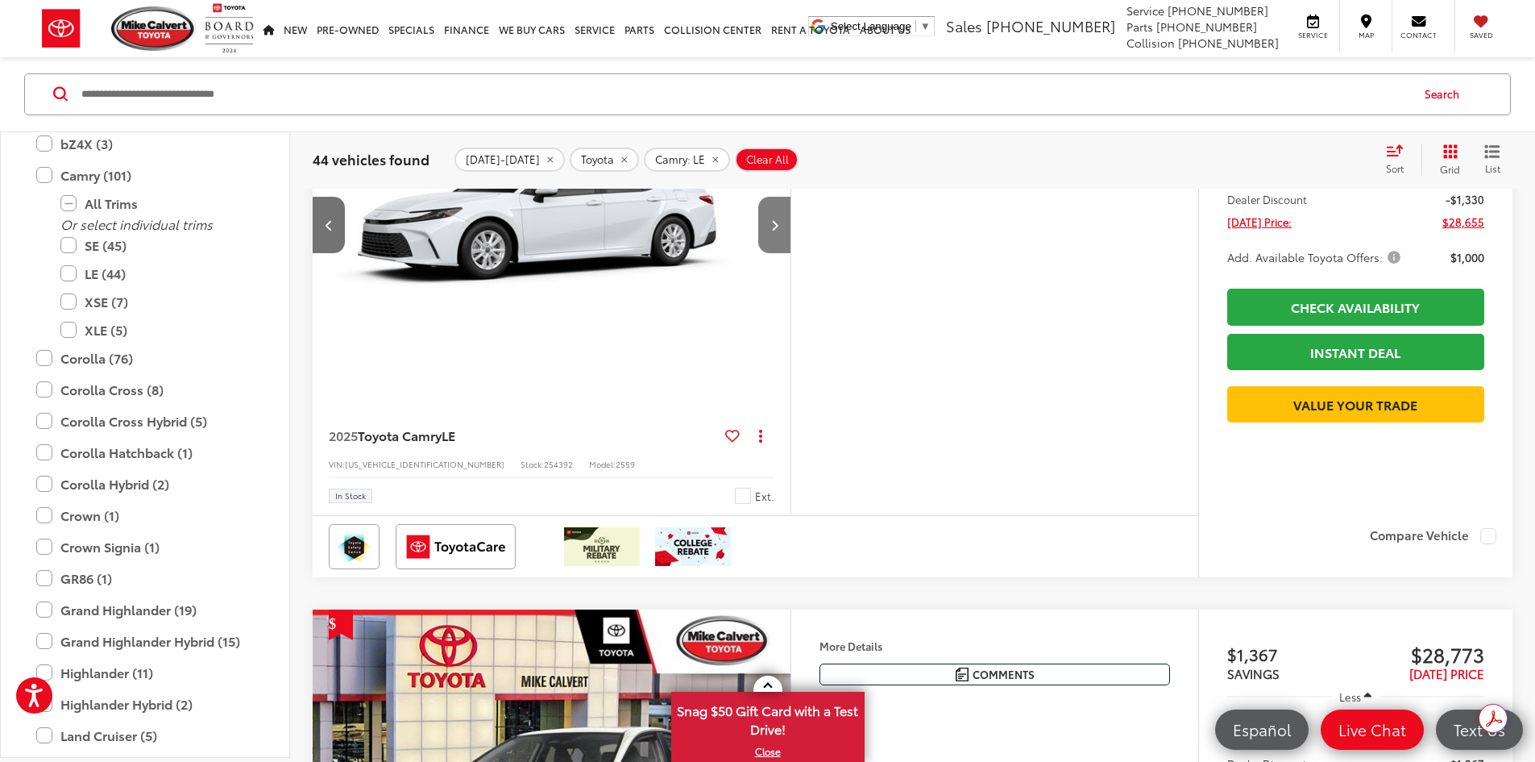
click at [778, 230] on icon "Next image" at bounding box center [774, 224] width 7 height 11
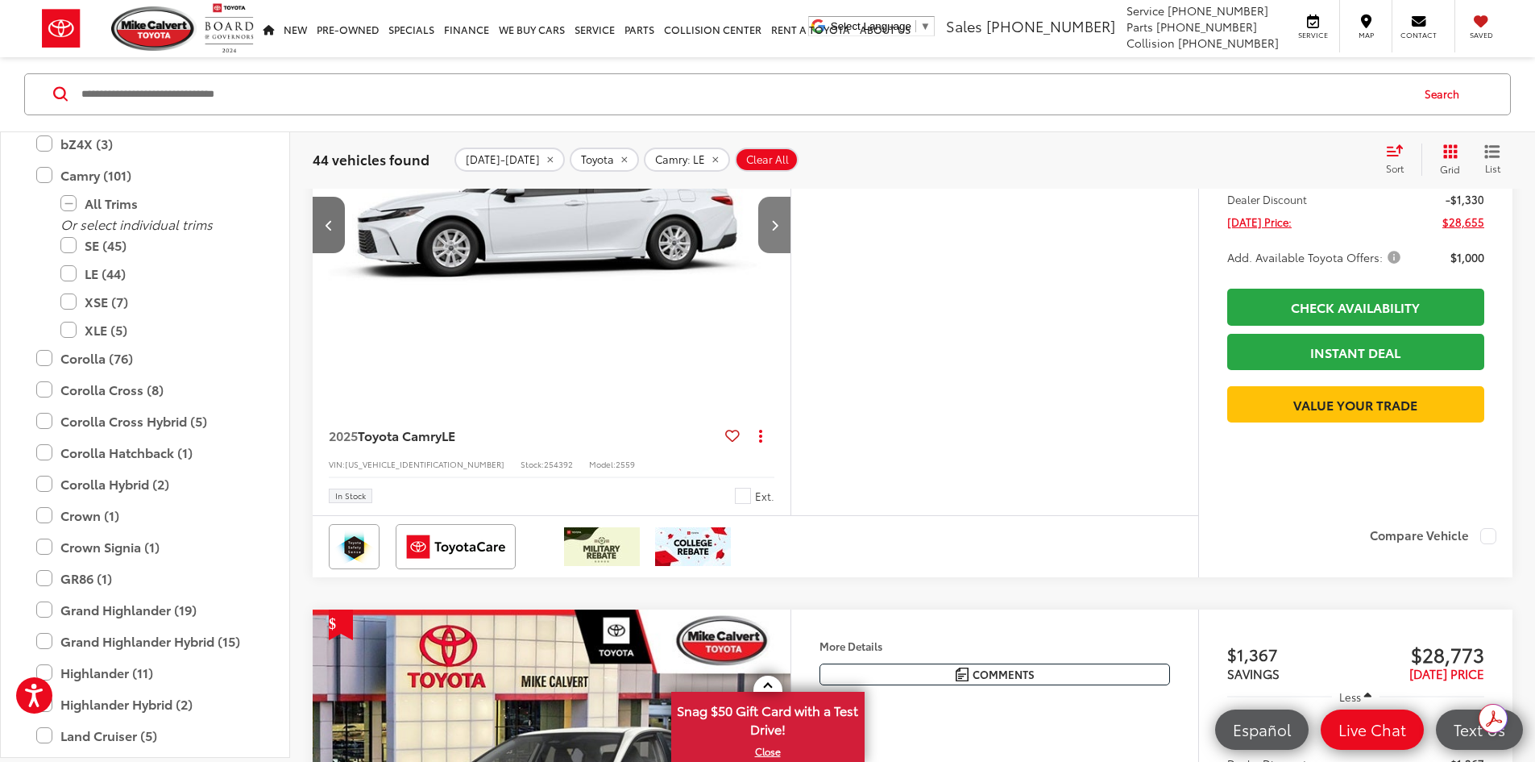
click at [778, 230] on icon "Next image" at bounding box center [774, 224] width 7 height 11
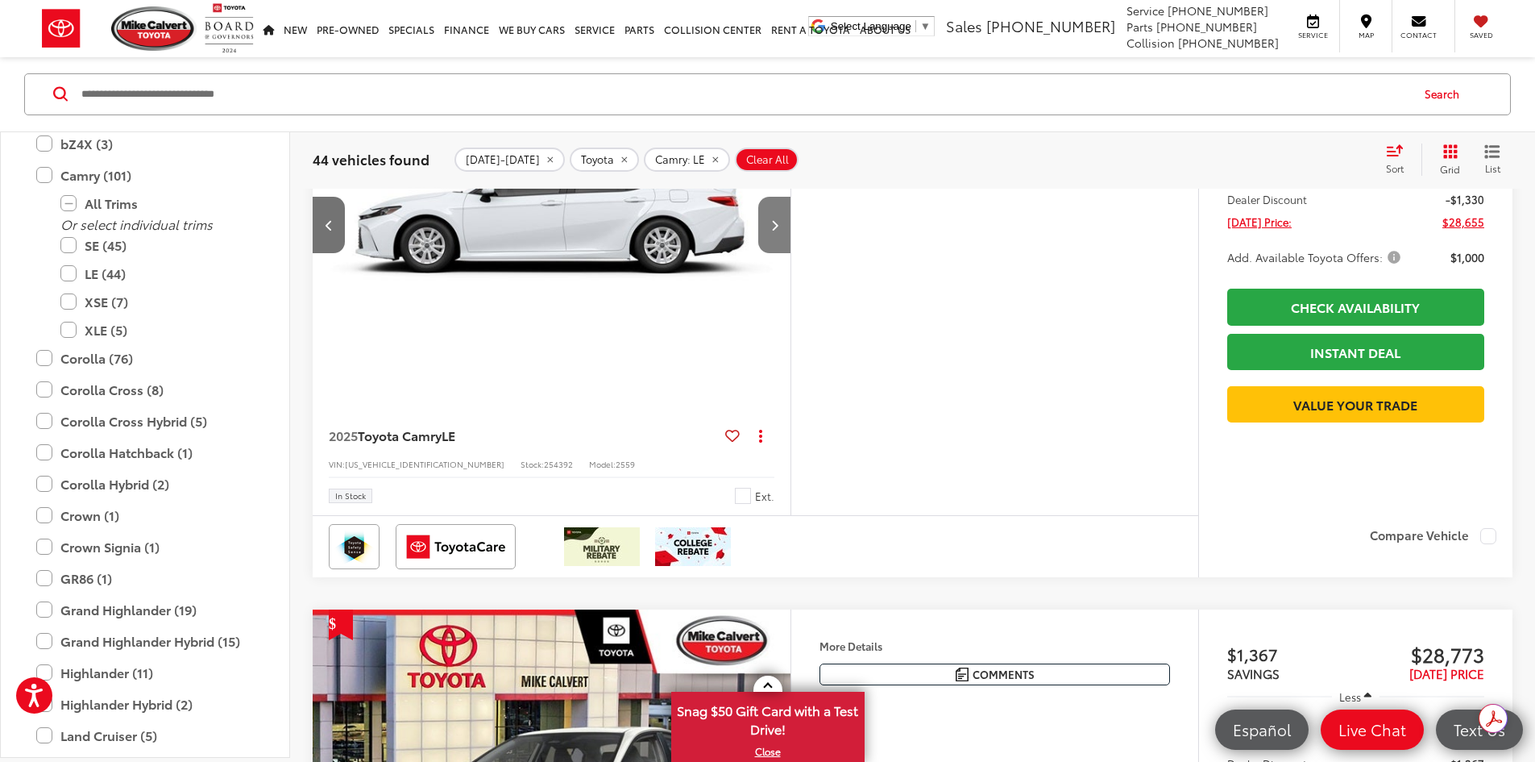
click at [778, 230] on icon "Next image" at bounding box center [774, 224] width 7 height 11
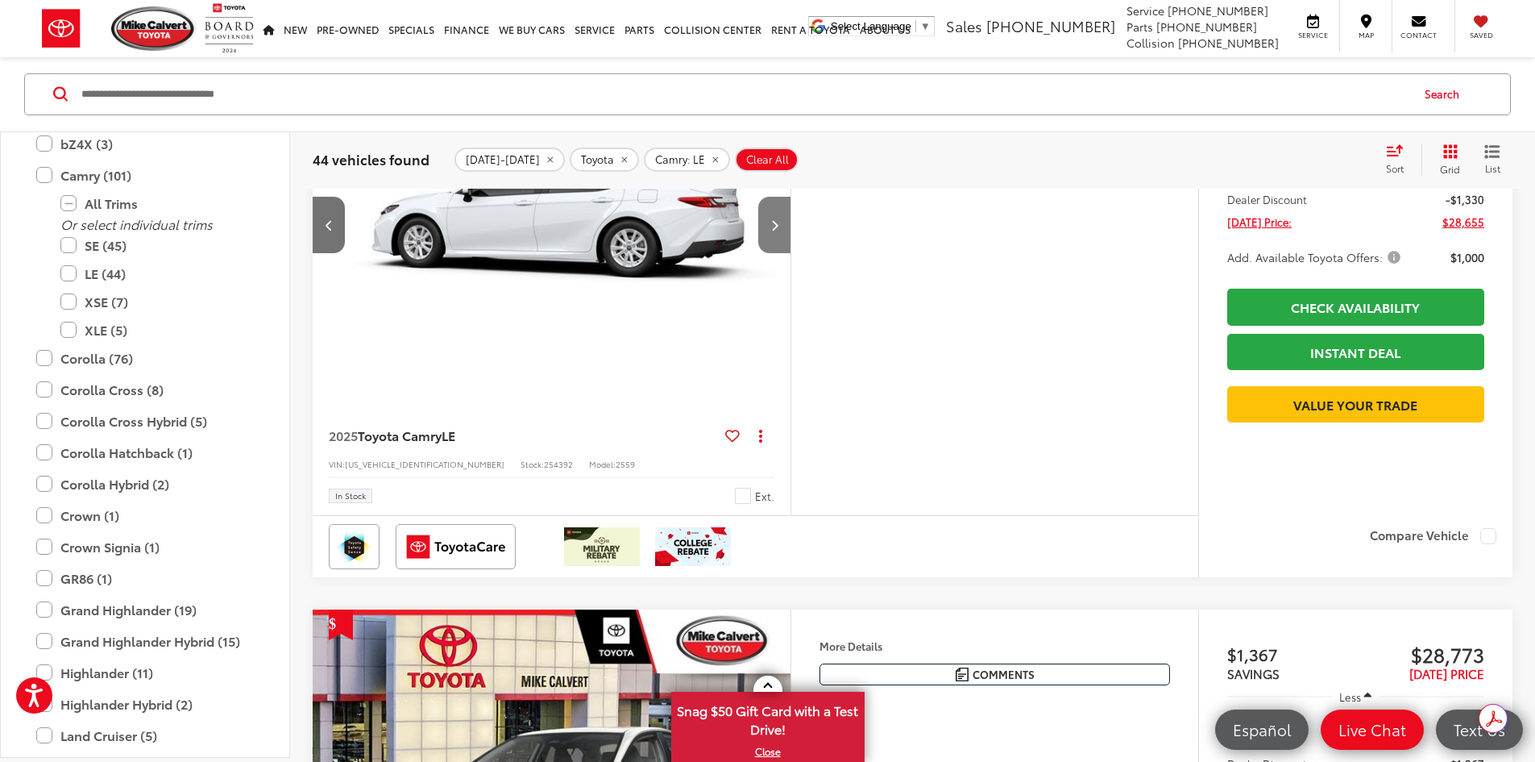
click at [778, 230] on icon "Next image" at bounding box center [774, 224] width 7 height 11
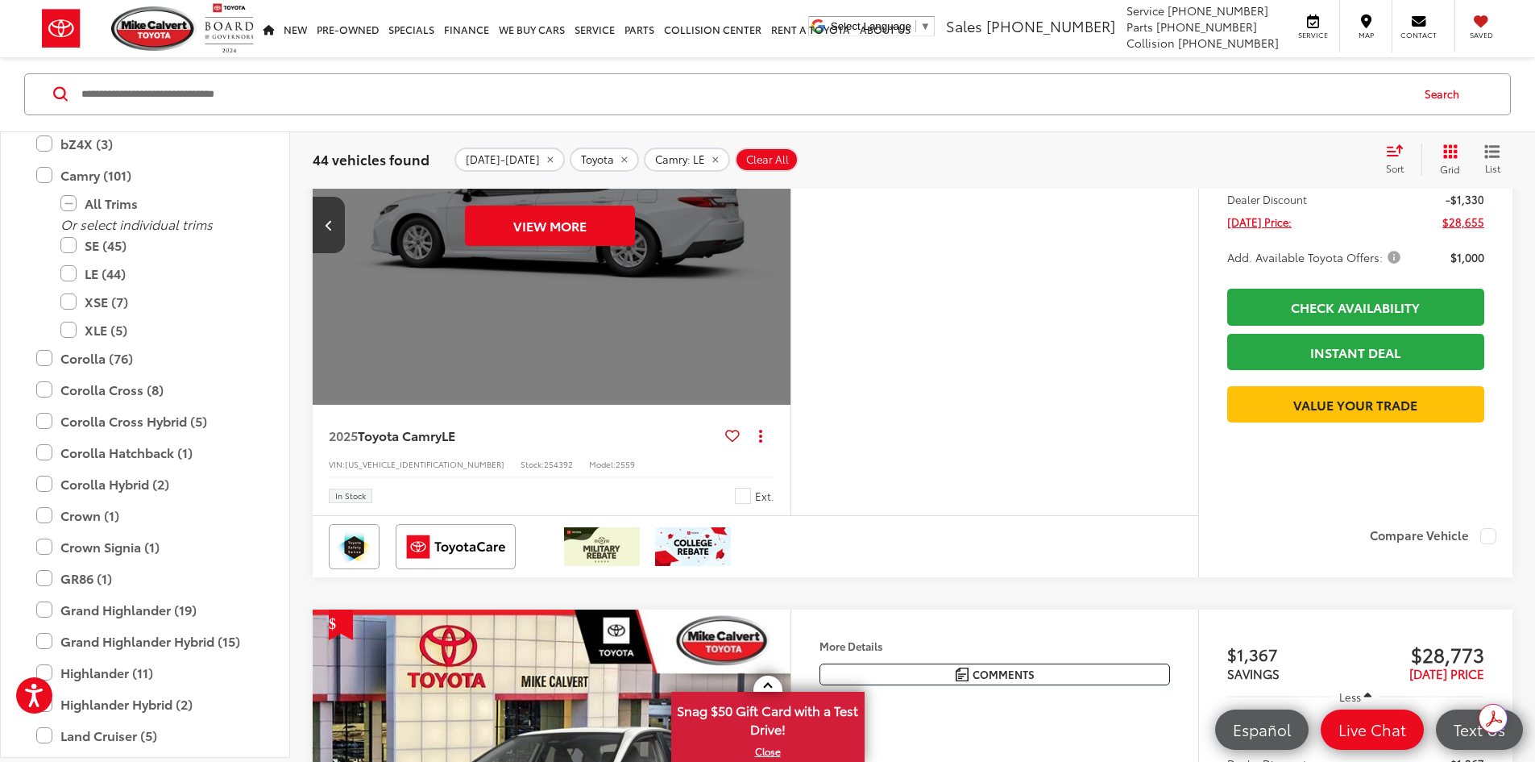
scroll to position [0, 3056]
click at [632, 246] on button "View More" at bounding box center [550, 225] width 170 height 40
